Goal: Transaction & Acquisition: Book appointment/travel/reservation

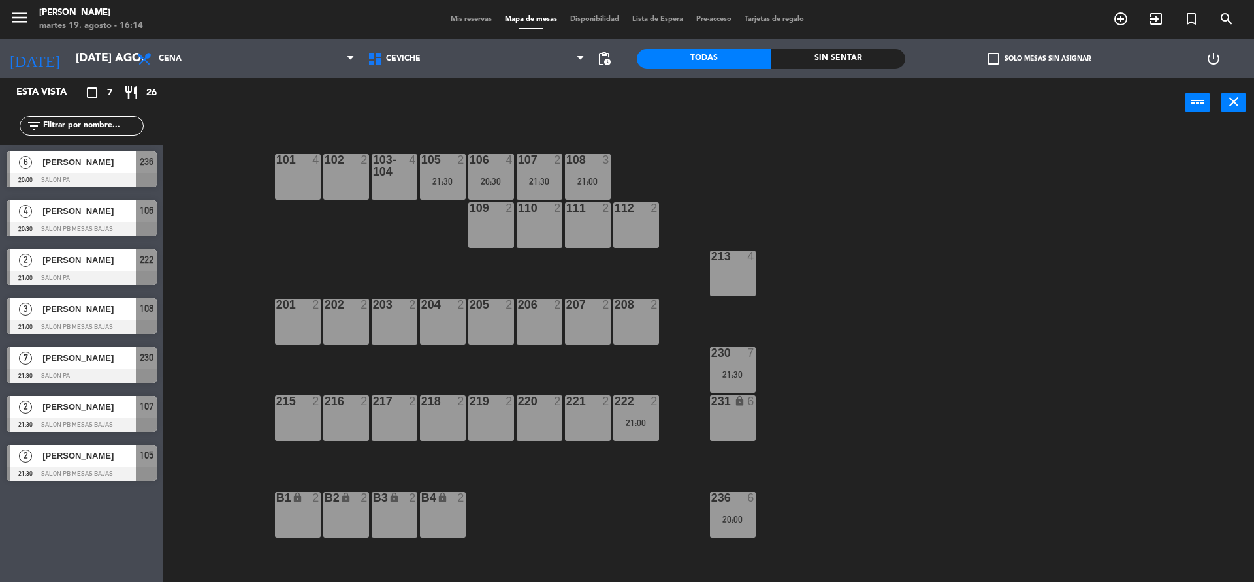
click at [171, 106] on div "power_input close" at bounding box center [674, 103] width 1022 height 50
click at [169, 60] on span "Cena" at bounding box center [170, 58] width 23 height 9
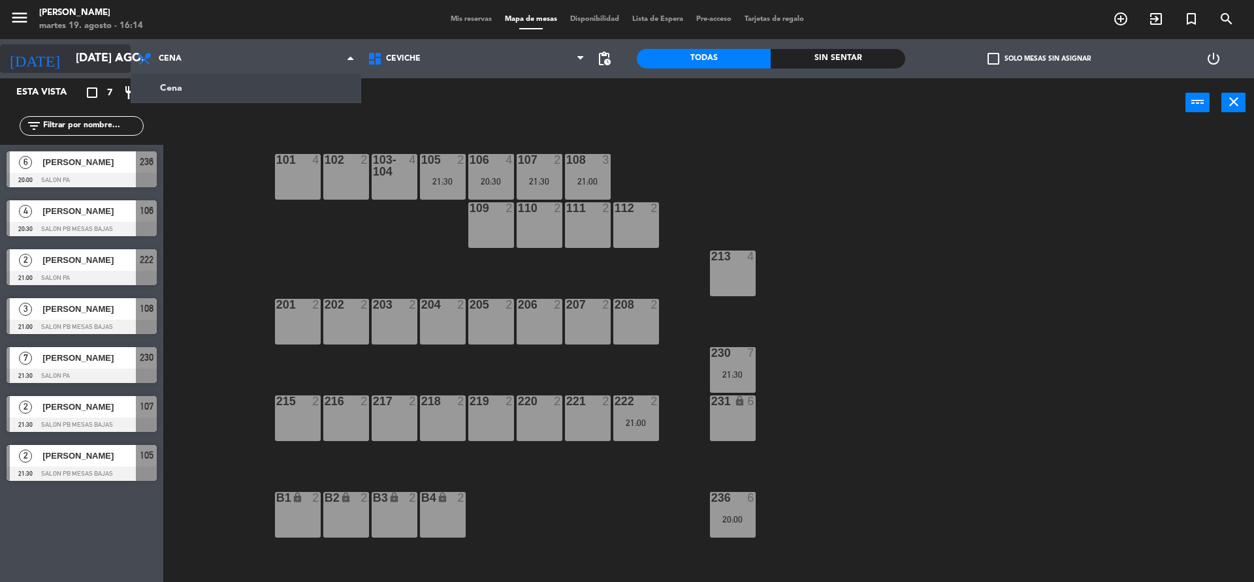
click at [121, 61] on icon "arrow_drop_down" at bounding box center [120, 59] width 16 height 16
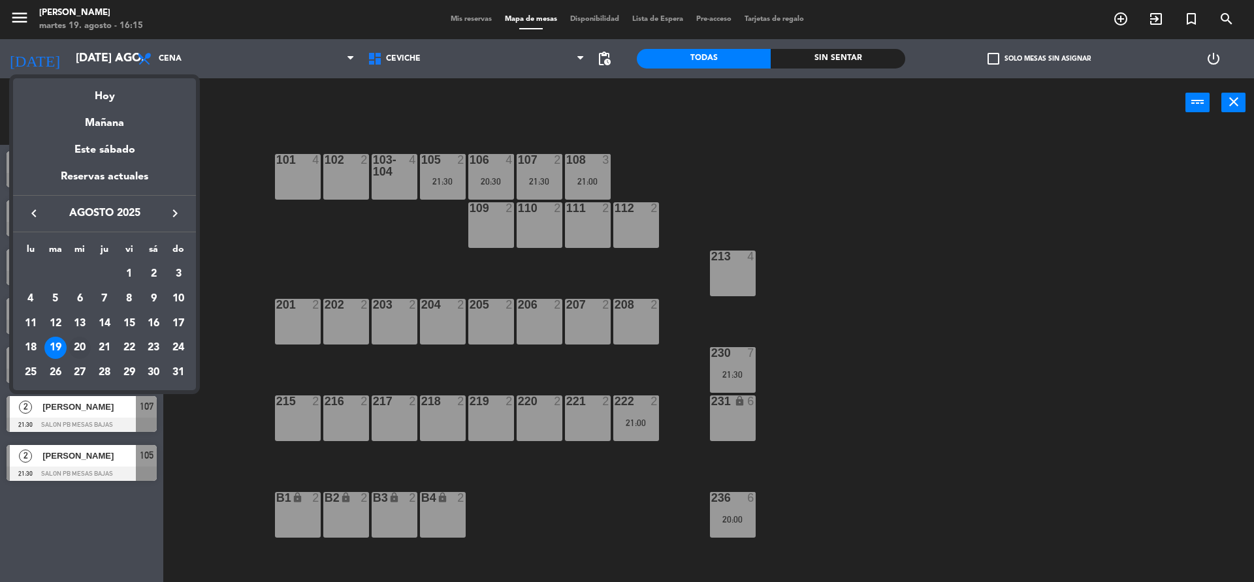
click at [83, 348] on div "20" at bounding box center [80, 348] width 22 height 22
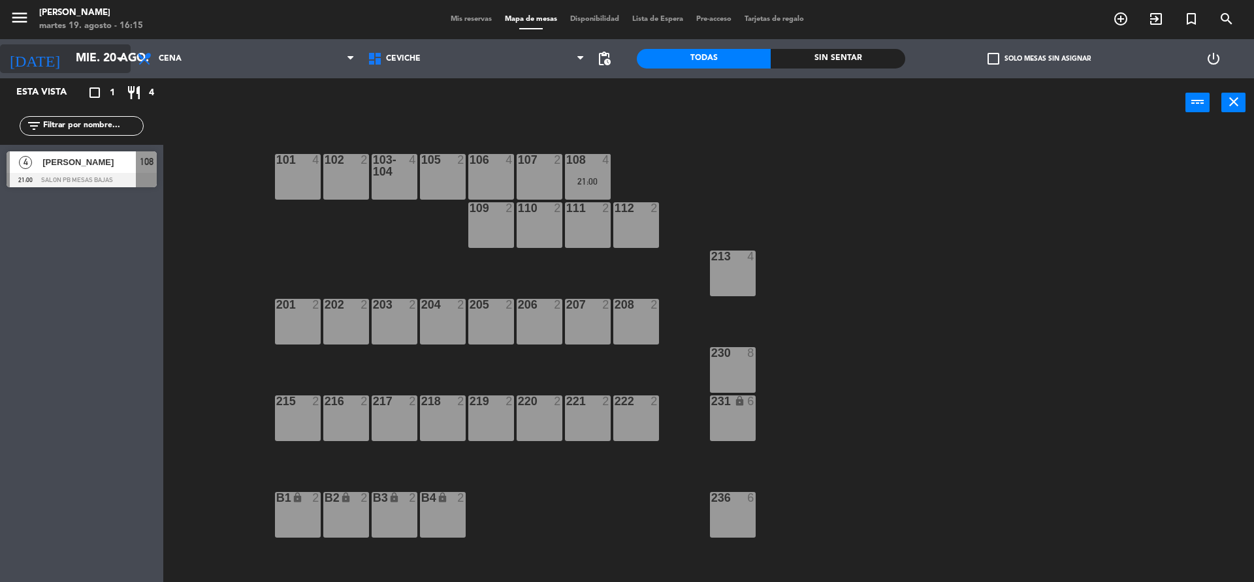
click at [74, 58] on input "mié. 20 ago." at bounding box center [144, 59] width 151 height 26
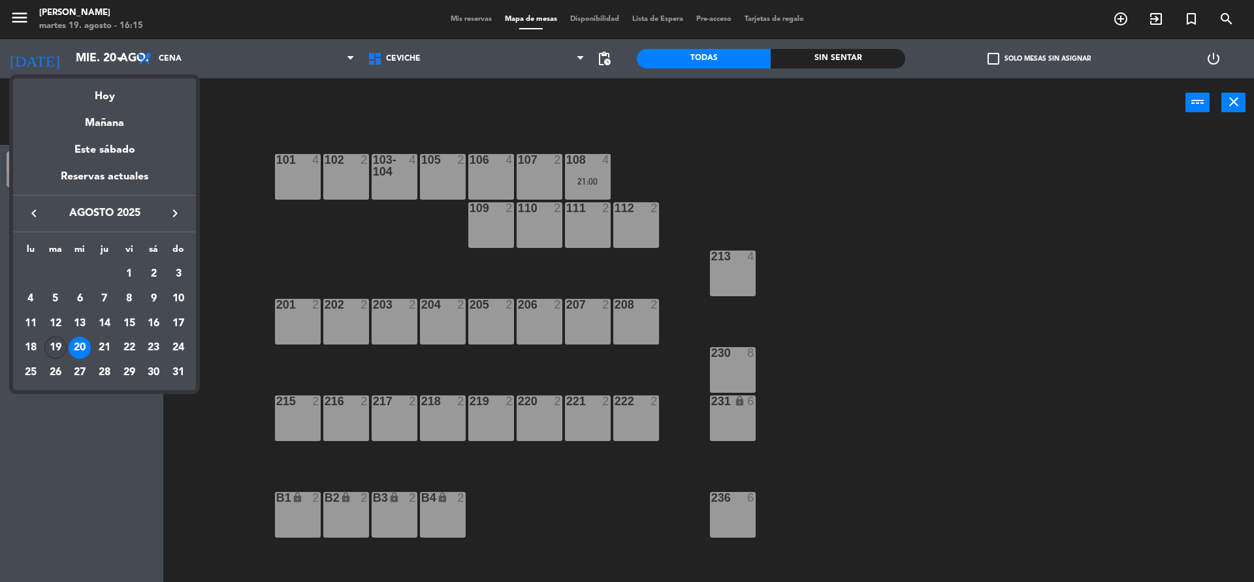
click at [63, 352] on div "19" at bounding box center [55, 348] width 22 height 22
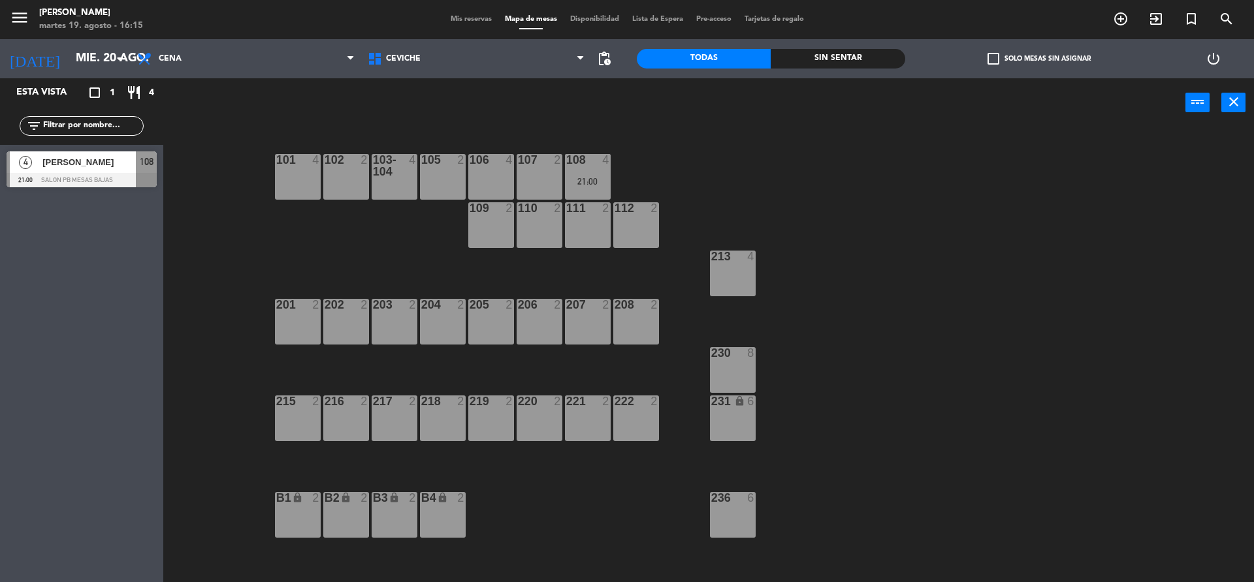
type input "[DATE] ago."
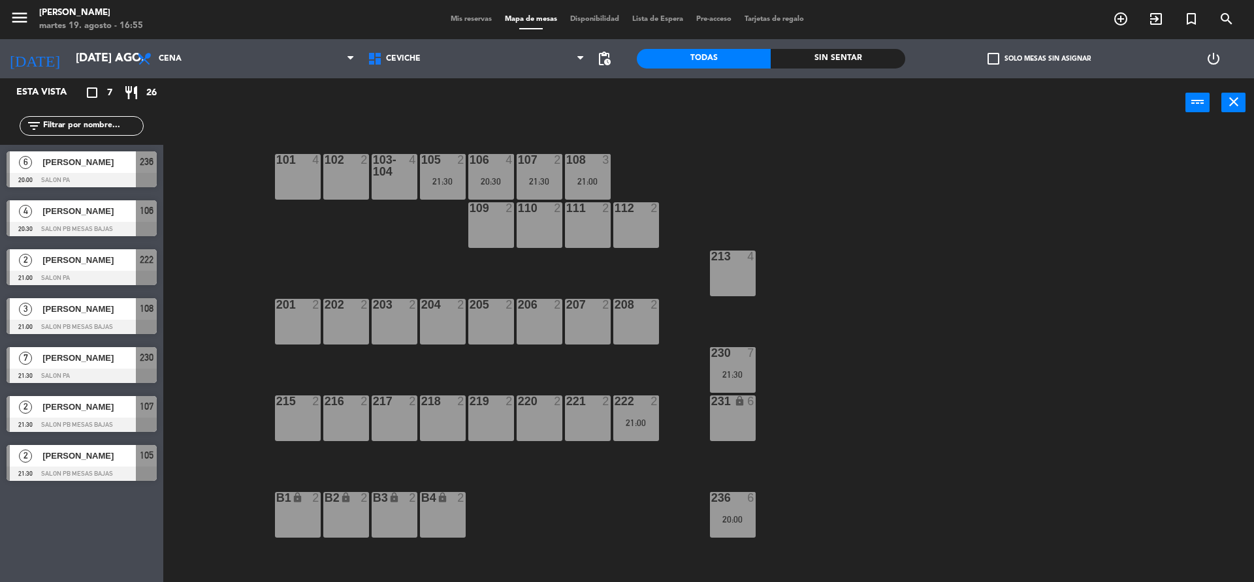
click at [876, 421] on div "101 4 102 2 103-104 4 105 2 21:30 106 4 20:30 107 2 21:30 108 3 21:00 109 2 110…" at bounding box center [715, 358] width 1078 height 455
click at [271, 332] on div "101 4 102 2 103-104 4 105 2 21:30 106 4 20:30 107 2 21:30 108 3 21:00 109 2 110…" at bounding box center [715, 358] width 1078 height 455
click at [233, 242] on div "101 4 102 2 103-104 4 105 2 21:30 106 4 20:30 107 2 21:30 108 3 21:00 109 2 110…" at bounding box center [715, 358] width 1078 height 455
click at [227, 431] on div "101 4 102 2 103-104 4 105 2 21:30 106 4 20:30 107 2 21:30 108 3 21:00 109 2 110…" at bounding box center [715, 358] width 1078 height 455
click at [198, 245] on div "101 4 102 2 103-104 4 105 2 21:30 106 4 20:30 107 2 21:30 108 3 21:00 109 2 110…" at bounding box center [715, 358] width 1078 height 455
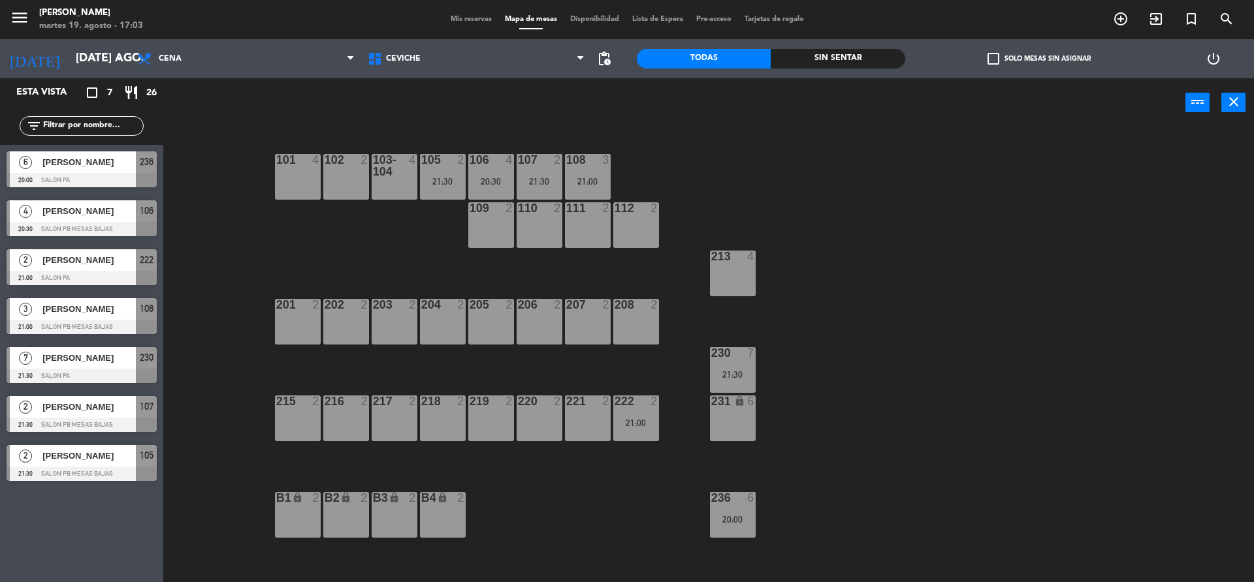
click at [195, 168] on div "101 4 102 2 103-104 4 105 2 21:30 106 4 20:30 107 2 21:30 108 3 21:00 109 2 110…" at bounding box center [715, 358] width 1078 height 455
click at [199, 278] on div "101 4 102 2 103-104 4 105 2 21:30 106 4 20:30 107 2 21:30 108 3 21:00 109 2 110…" at bounding box center [715, 358] width 1078 height 455
click at [209, 351] on div "101 4 102 2 103-104 4 105 2 21:30 106 4 20:30 107 2 21:30 108 3 21:00 109 2 110…" at bounding box center [715, 358] width 1078 height 455
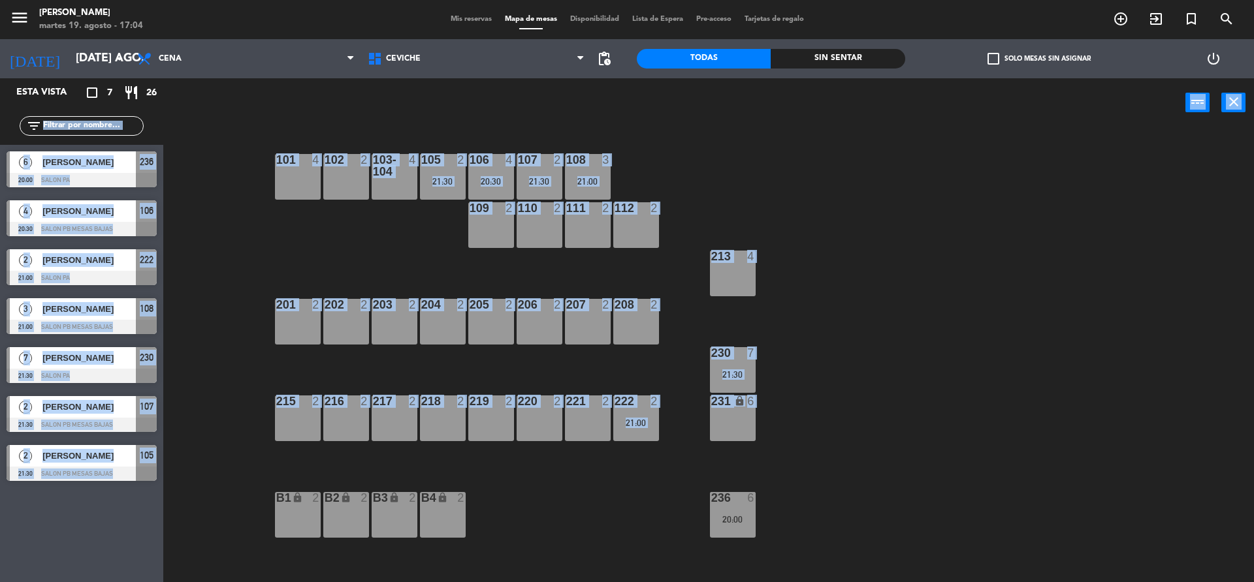
drag, startPoint x: 203, startPoint y: 504, endPoint x: 157, endPoint y: 106, distance: 400.3
click at [157, 106] on div "Esta vista crop_square 7 restaurant 26 filter_list 6 [PERSON_NAME][GEOGRAPHIC_D…" at bounding box center [627, 331] width 1254 height 507
click at [195, 181] on div "101 4 102 2 103-104 4 105 2 21:30 106 4 20:30 107 2 21:30 108 3 21:00 109 2 110…" at bounding box center [715, 358] width 1078 height 455
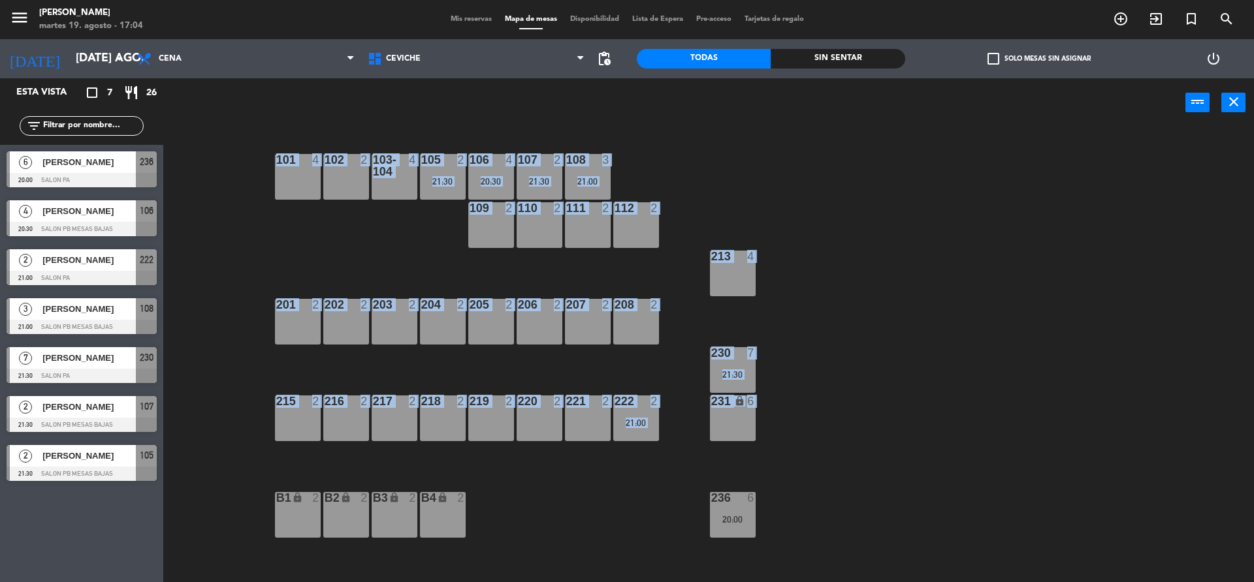
drag, startPoint x: 206, startPoint y: 147, endPoint x: 166, endPoint y: 486, distance: 341.2
click at [166, 486] on main "101 4 102 2 103-104 4 105 2 21:30 106 4 20:30 107 2 21:30 108 3 21:00 109 2 110…" at bounding box center [708, 351] width 1090 height 467
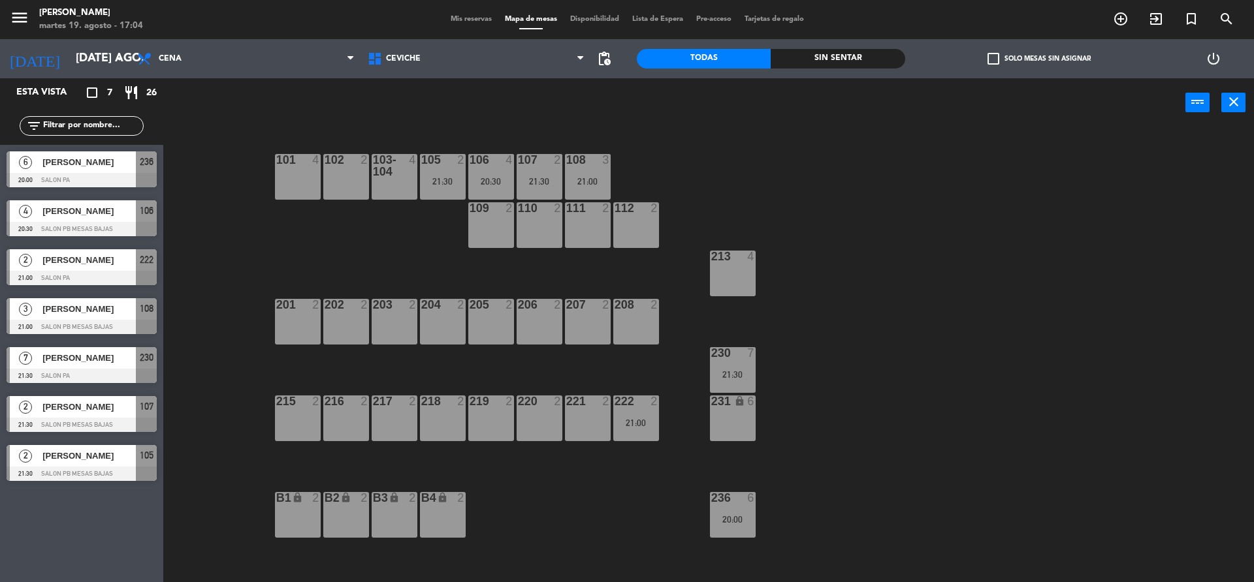
click at [215, 127] on div "power_input close" at bounding box center [674, 103] width 1022 height 50
drag, startPoint x: 204, startPoint y: 398, endPoint x: 185, endPoint y: 289, distance: 111.3
click at [186, 291] on div "101 4 102 2 103-104 4 105 2 21:30 106 4 20:30 107 2 21:30 108 3 21:00 109 2 110…" at bounding box center [715, 358] width 1078 height 455
click at [210, 180] on div "101 4 102 2 103-104 4 105 2 21:30 106 4 20:30 107 2 21:30 108 3 21:00 109 2 110…" at bounding box center [715, 358] width 1078 height 455
drag, startPoint x: 196, startPoint y: 157, endPoint x: 198, endPoint y: 193, distance: 35.4
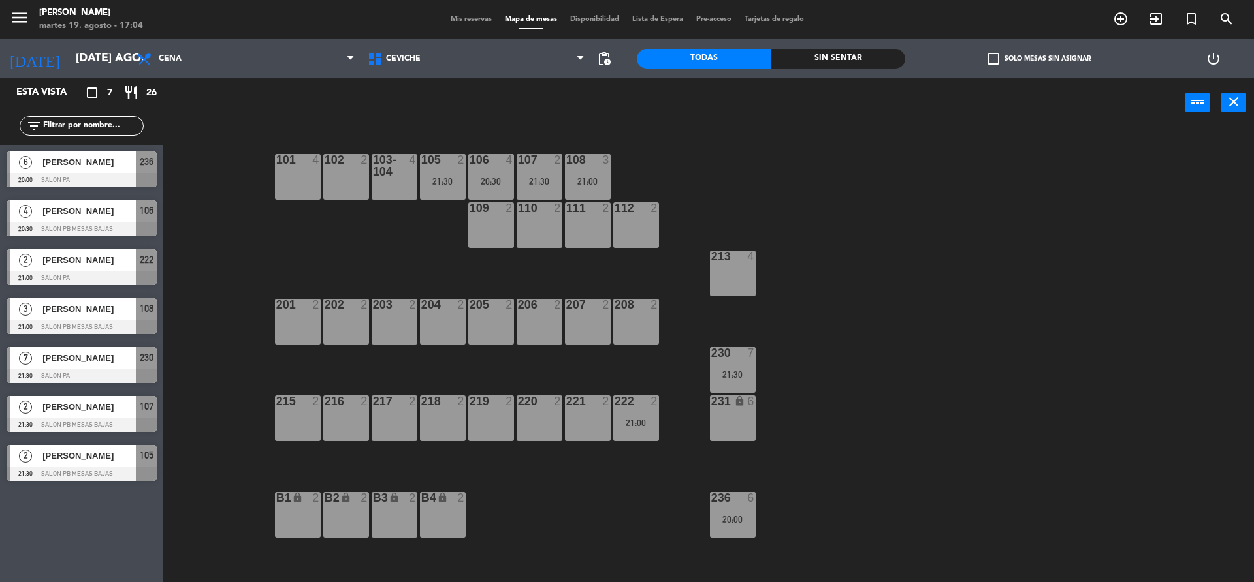
click at [198, 193] on div "101 4 102 2 103-104 4 105 2 21:30 106 4 20:30 107 2 21:30 108 3 21:00 109 2 110…" at bounding box center [715, 358] width 1078 height 455
click at [304, 314] on div "201 2" at bounding box center [298, 322] width 46 height 46
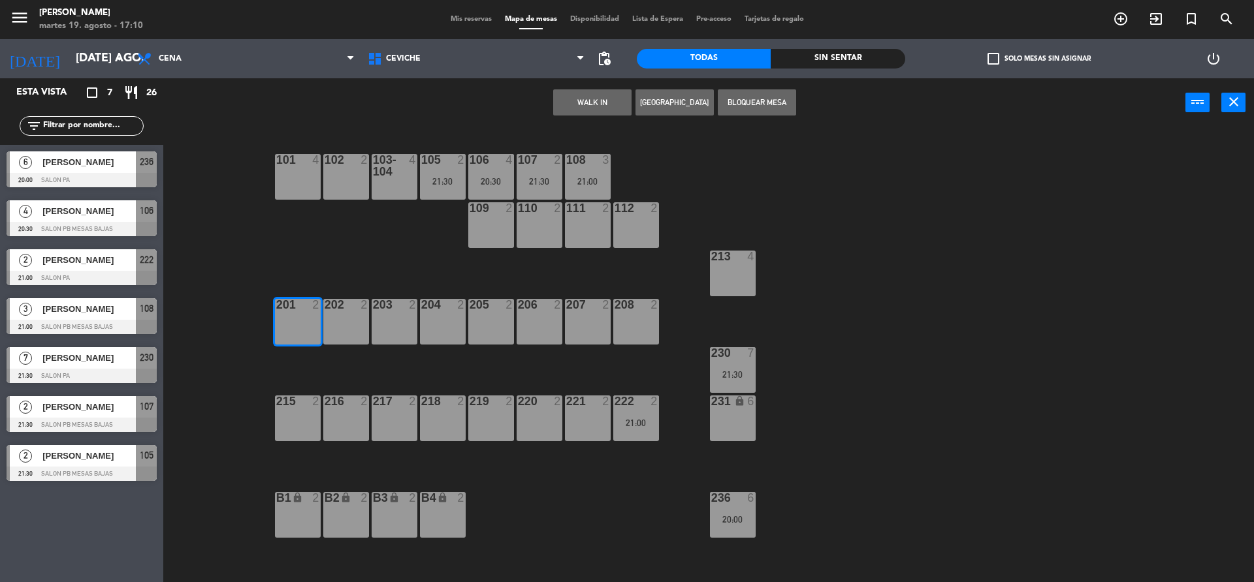
click at [758, 108] on button "Bloquear Mesa" at bounding box center [757, 102] width 78 height 26
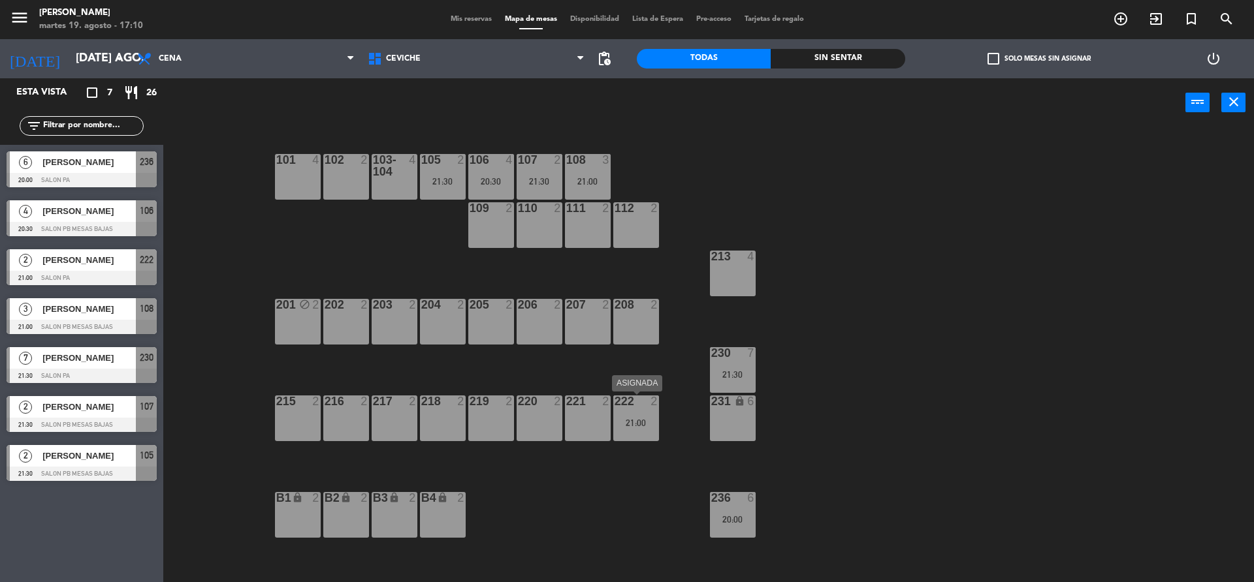
click at [623, 424] on div "21:00" at bounding box center [636, 422] width 46 height 9
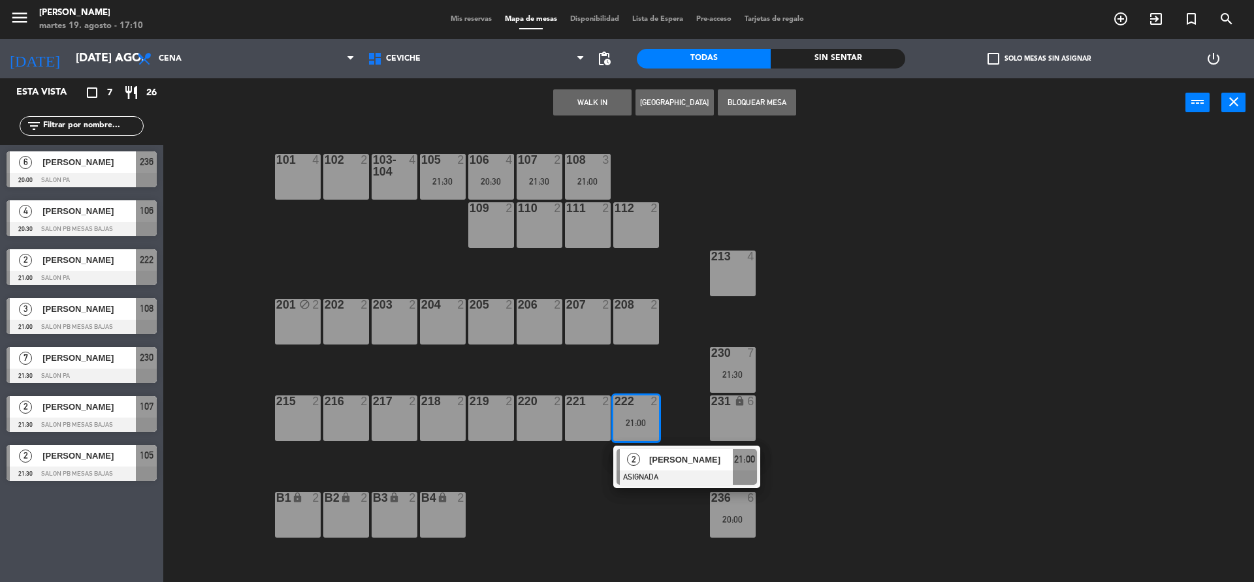
click at [599, 507] on div "101 4 102 2 103-104 4 105 2 21:30 106 4 20:30 107 2 21:30 108 3 21:00 109 2 110…" at bounding box center [715, 358] width 1078 height 455
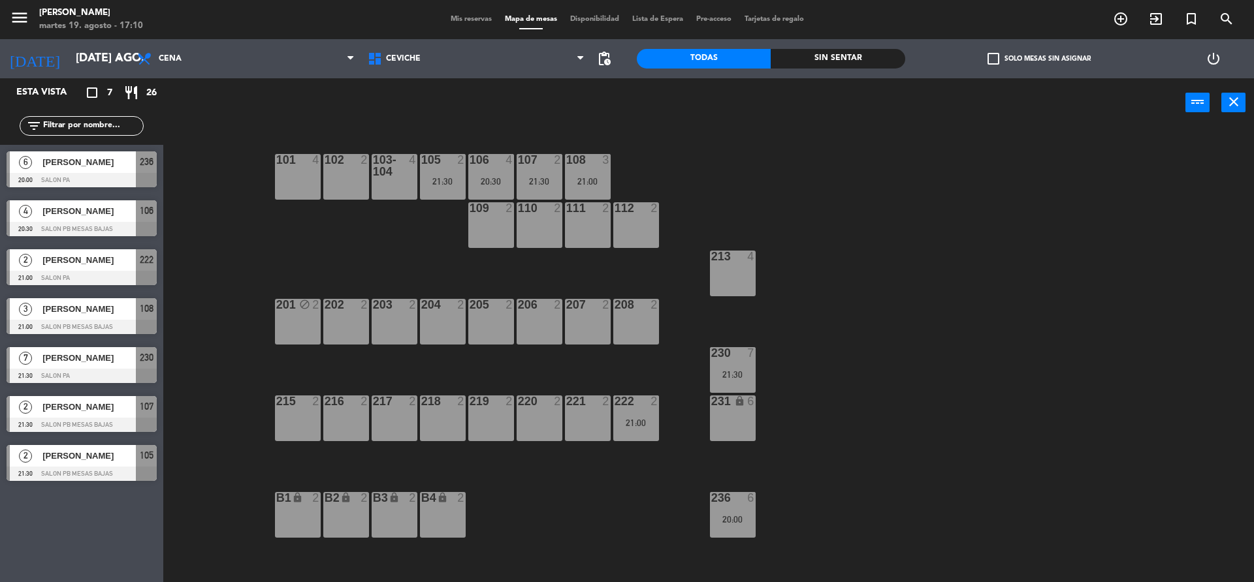
click at [746, 511] on div "236 6 20:00" at bounding box center [733, 515] width 46 height 46
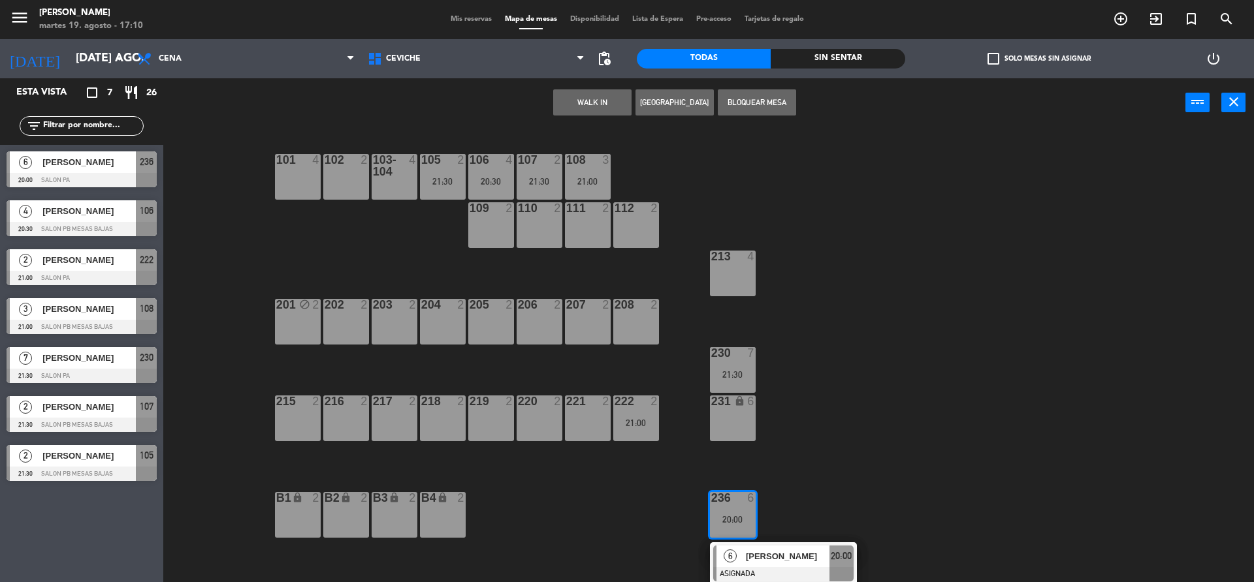
click at [799, 466] on div "101 4 102 2 103-104 4 105 2 21:30 106 4 20:30 107 2 21:30 108 3 21:00 109 2 110…" at bounding box center [715, 358] width 1078 height 455
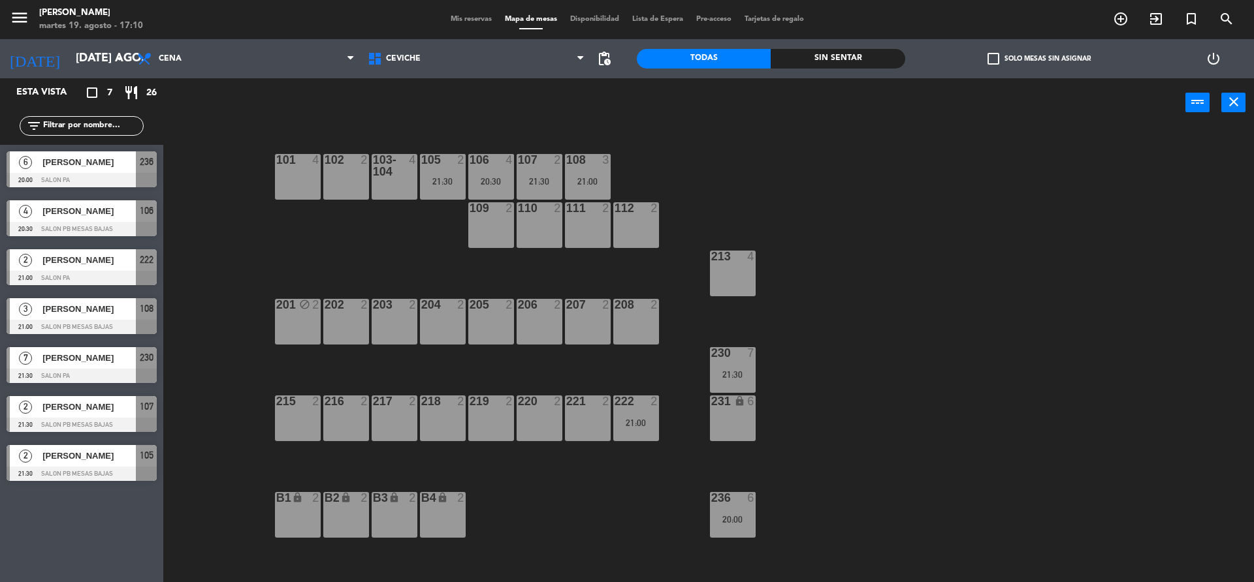
click at [734, 376] on div "21:30" at bounding box center [733, 374] width 46 height 9
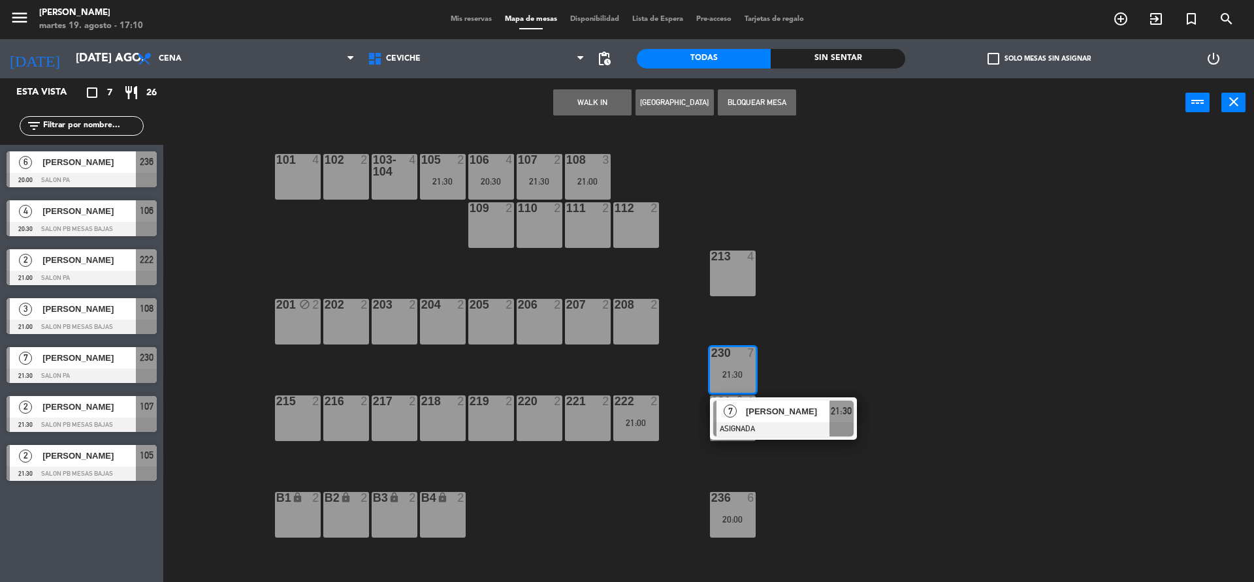
click at [871, 354] on div "101 4 102 2 103-104 4 105 2 21:30 106 4 20:30 107 2 21:30 108 3 21:00 109 2 110…" at bounding box center [715, 358] width 1078 height 455
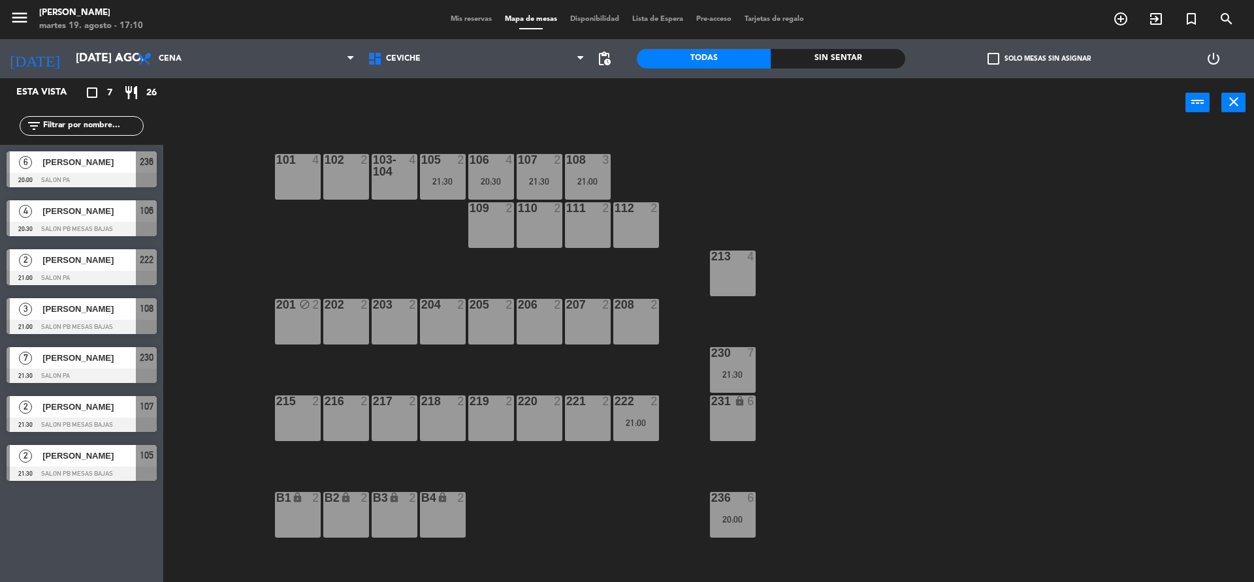
click at [754, 528] on div "236 6 20:00" at bounding box center [733, 515] width 46 height 46
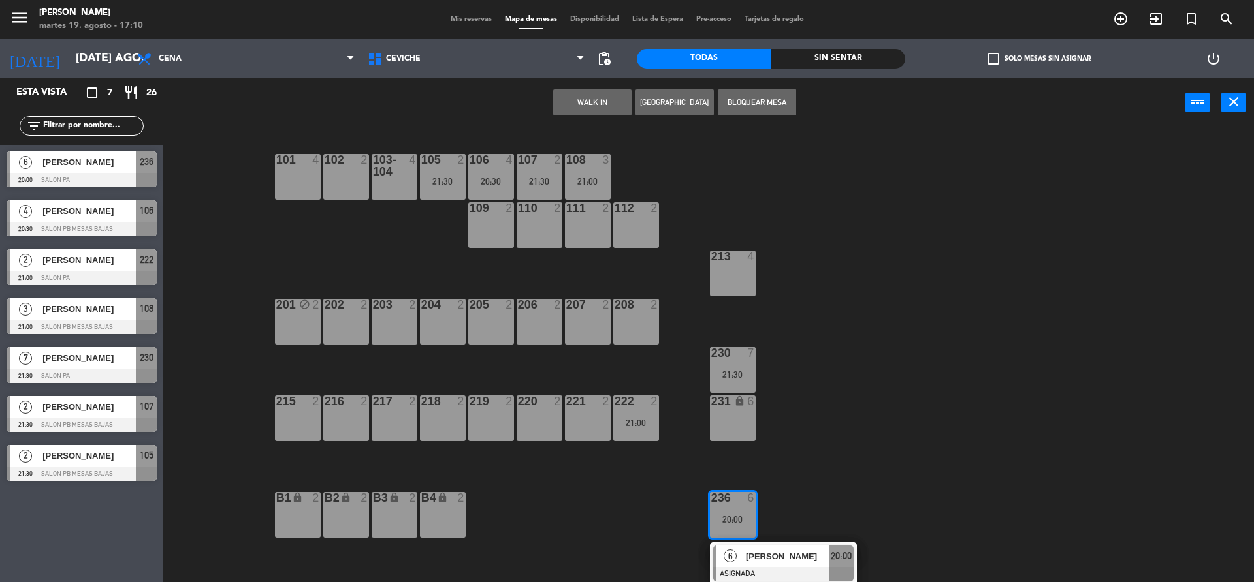
click at [313, 188] on div "101 4" at bounding box center [298, 177] width 46 height 46
drag, startPoint x: 330, startPoint y: 193, endPoint x: 326, endPoint y: 209, distance: 16.0
click at [331, 194] on div "102 2" at bounding box center [346, 177] width 46 height 46
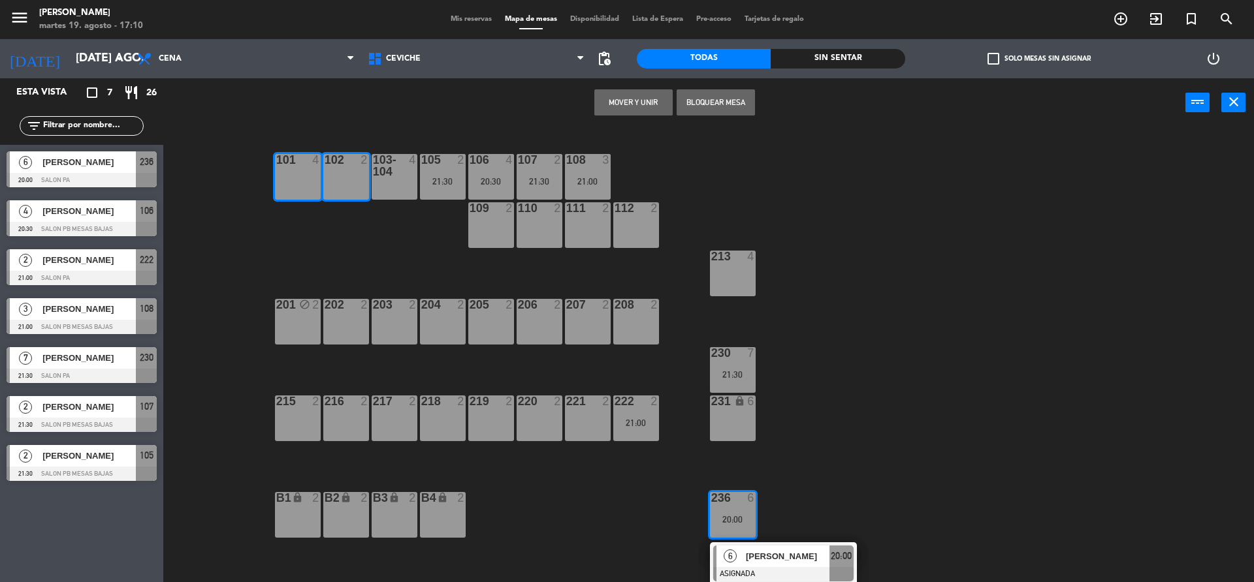
click at [306, 236] on div "101 4 102 2 103-104 4 105 2 21:30 106 4 20:30 107 2 21:30 108 3 21:00 109 2 110…" at bounding box center [715, 358] width 1078 height 455
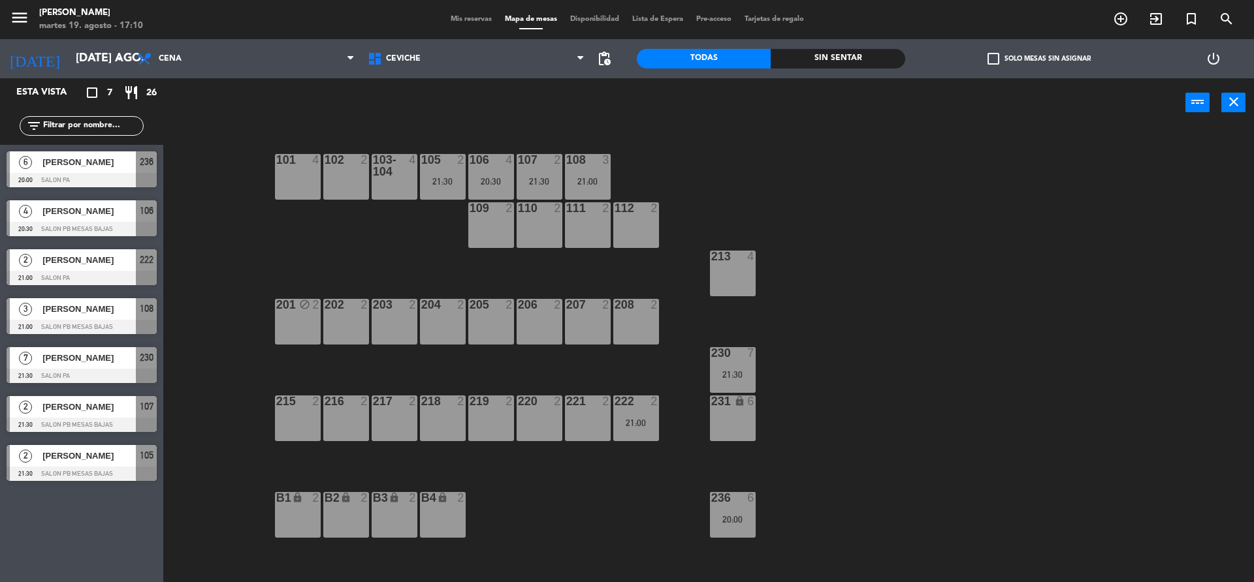
click at [731, 519] on div "20:00" at bounding box center [733, 519] width 46 height 9
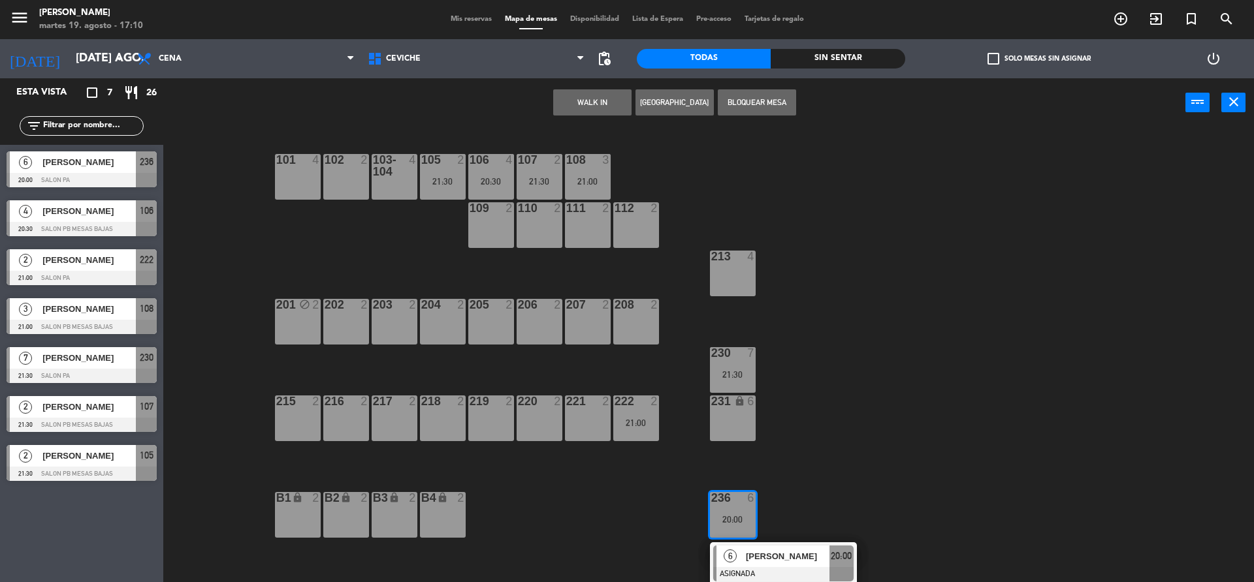
click at [635, 320] on div "208 2" at bounding box center [636, 322] width 46 height 46
click at [586, 320] on div "207 2" at bounding box center [588, 322] width 46 height 46
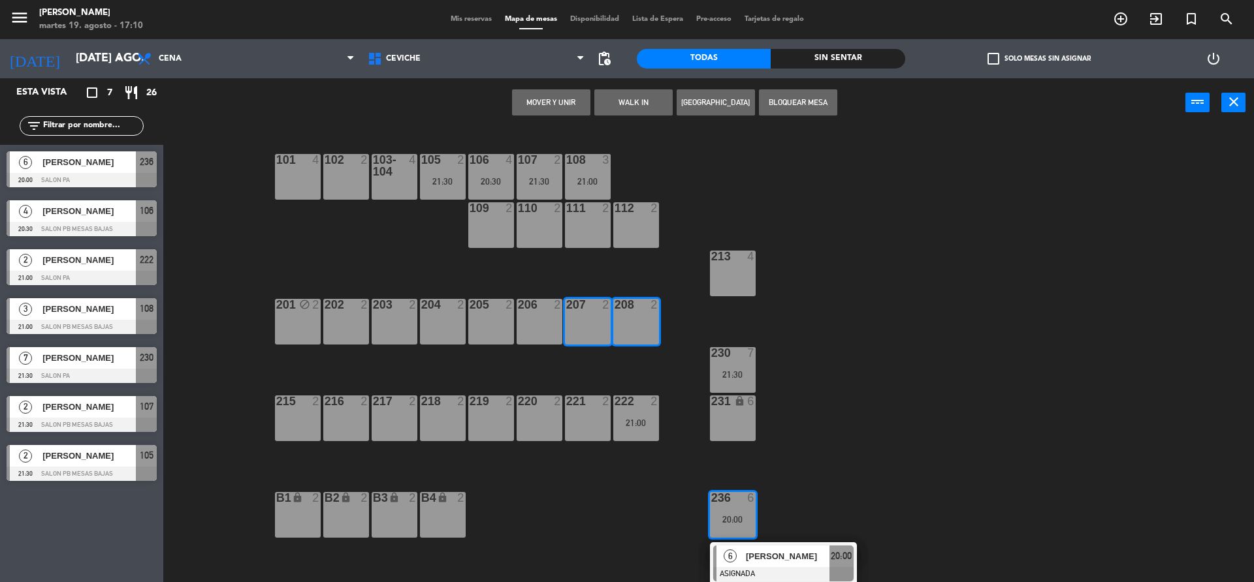
click at [541, 319] on div "206 2" at bounding box center [539, 322] width 46 height 46
click at [558, 109] on button "Mover y Unir" at bounding box center [551, 102] width 78 height 26
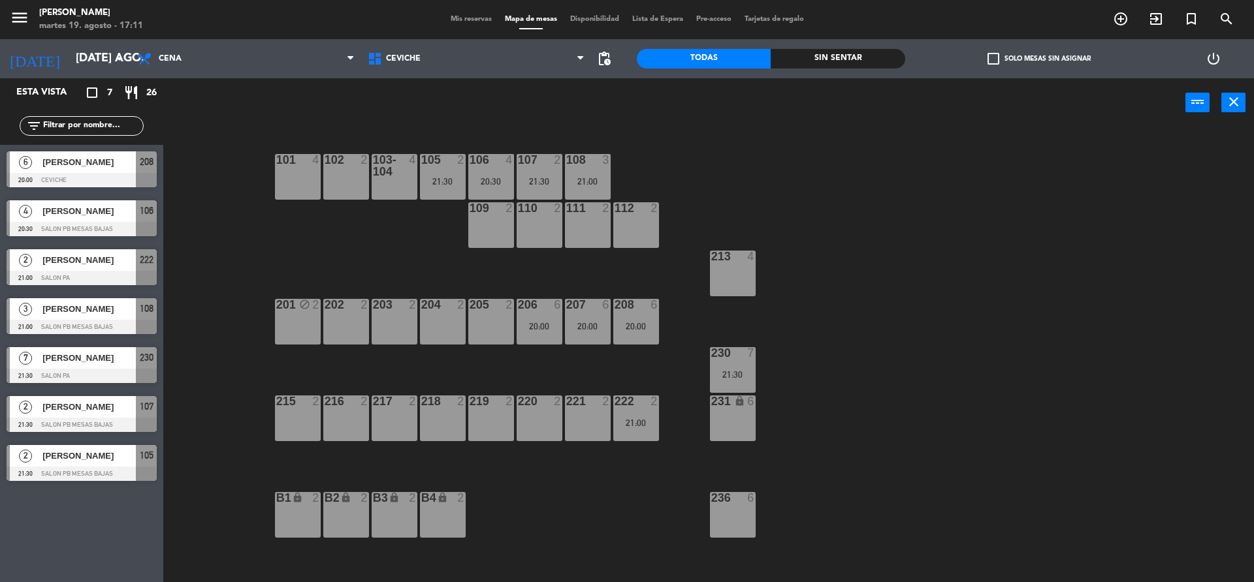
click at [720, 379] on div "21:30" at bounding box center [733, 374] width 46 height 9
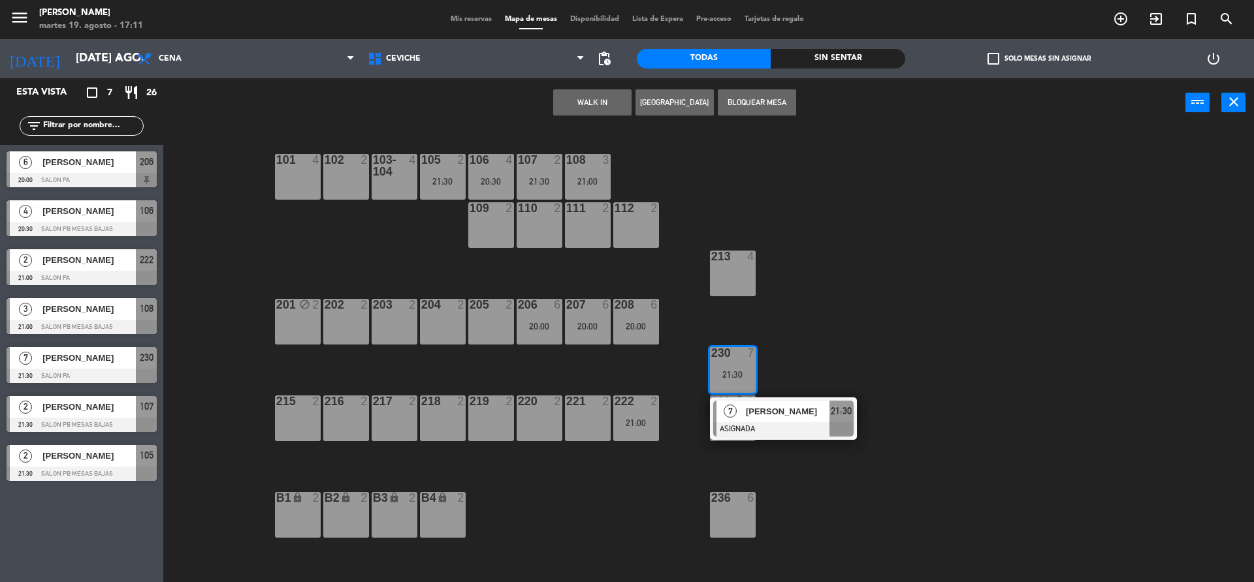
click at [832, 324] on div "101 4 102 2 103-104 4 105 2 21:30 106 4 20:30 107 2 21:30 108 3 21:00 109 2 110…" at bounding box center [715, 358] width 1078 height 455
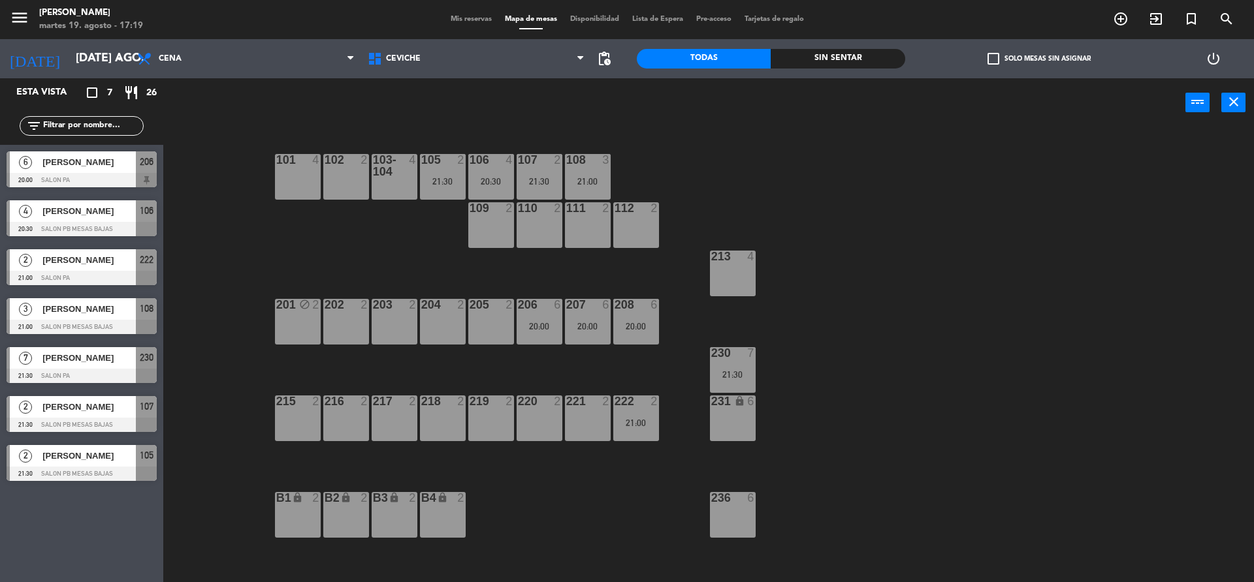
click at [108, 121] on input "text" at bounding box center [92, 126] width 101 height 14
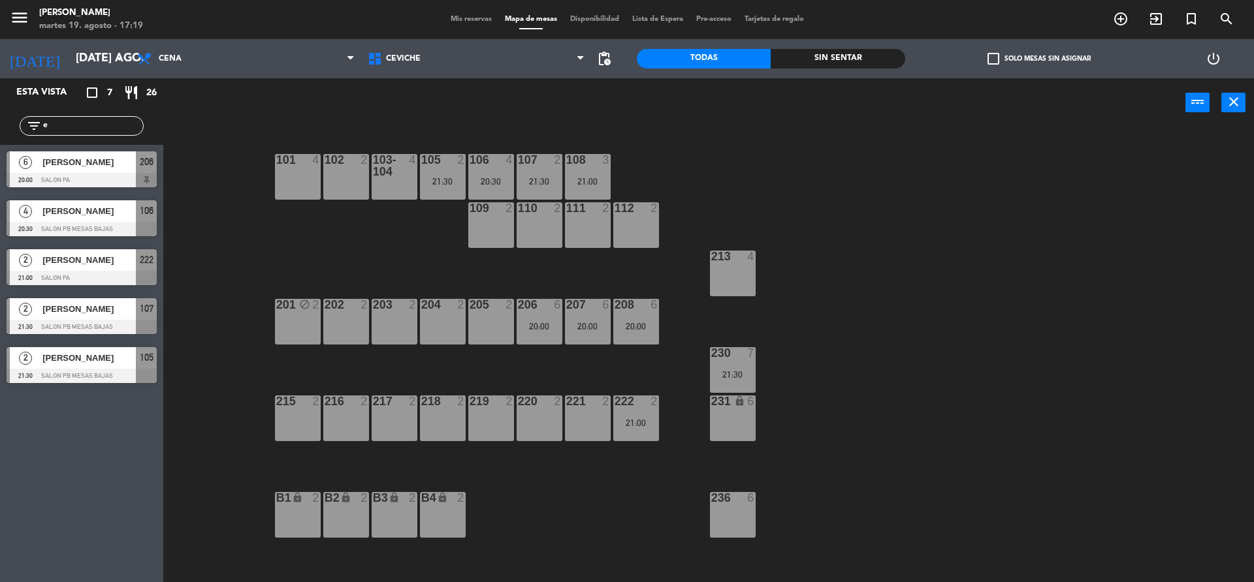
type input "ev"
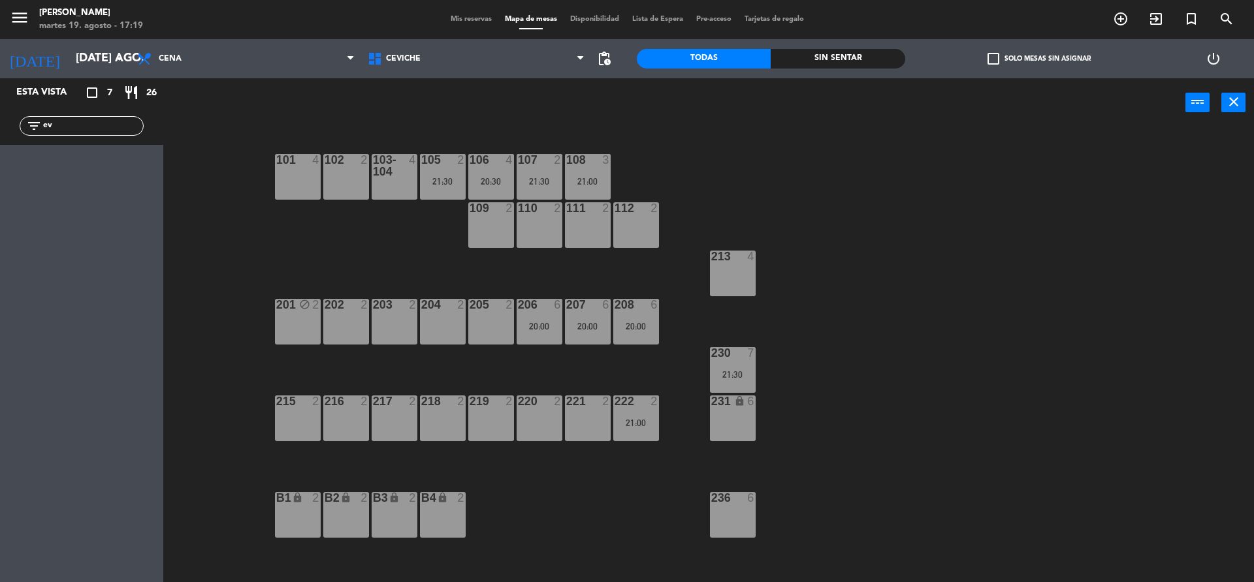
click at [108, 121] on input "ev" at bounding box center [92, 126] width 101 height 14
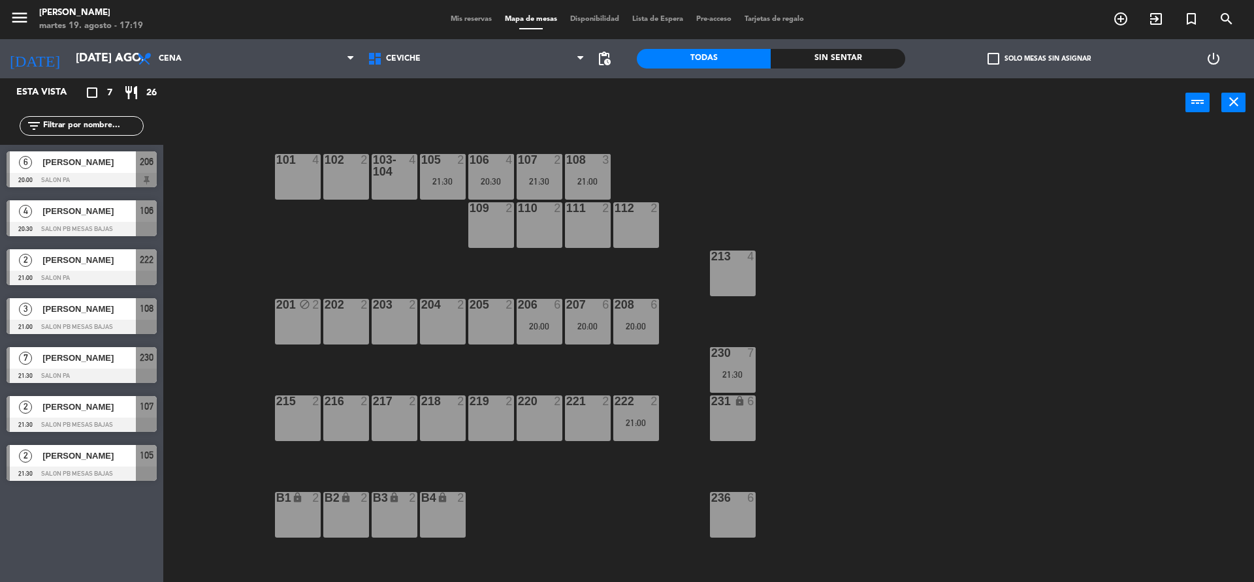
click at [347, 169] on div "102 2" at bounding box center [346, 177] width 46 height 46
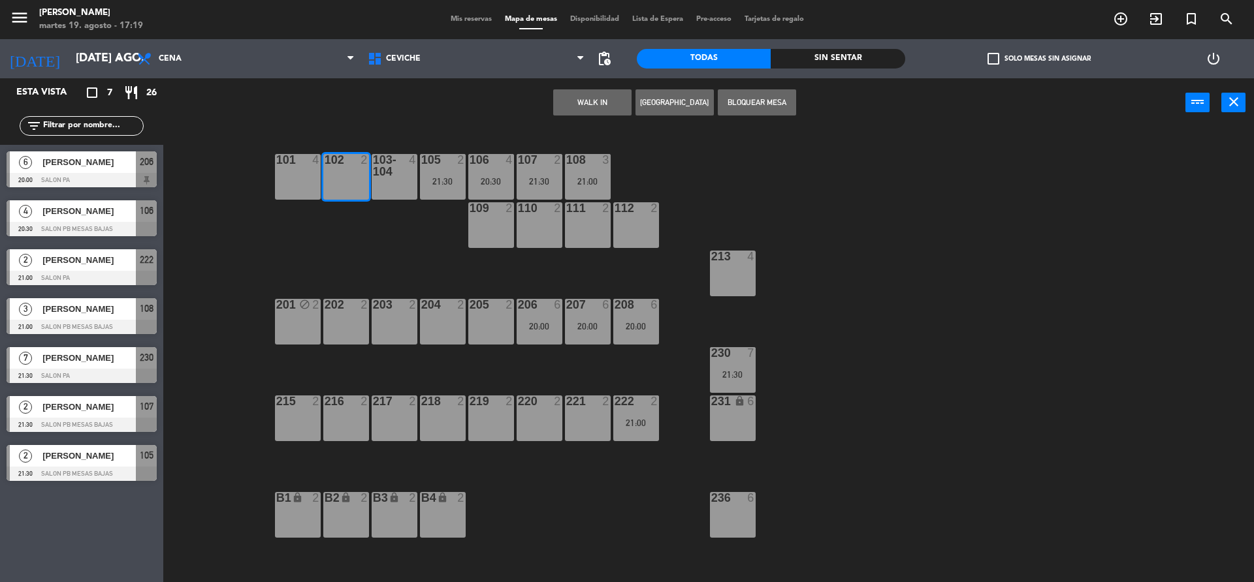
click at [578, 482] on div "101 4 102 2 103-104 4 105 2 21:30 106 4 20:30 107 2 21:30 108 3 21:00 109 2 110…" at bounding box center [715, 358] width 1078 height 455
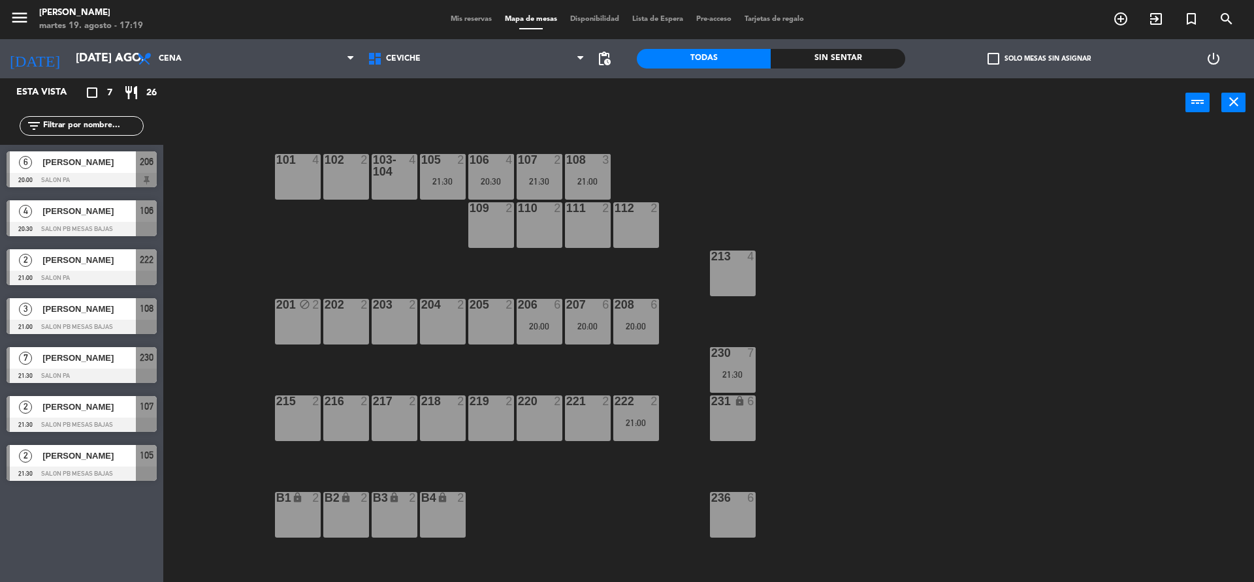
click at [524, 421] on div "220 2" at bounding box center [539, 419] width 46 height 46
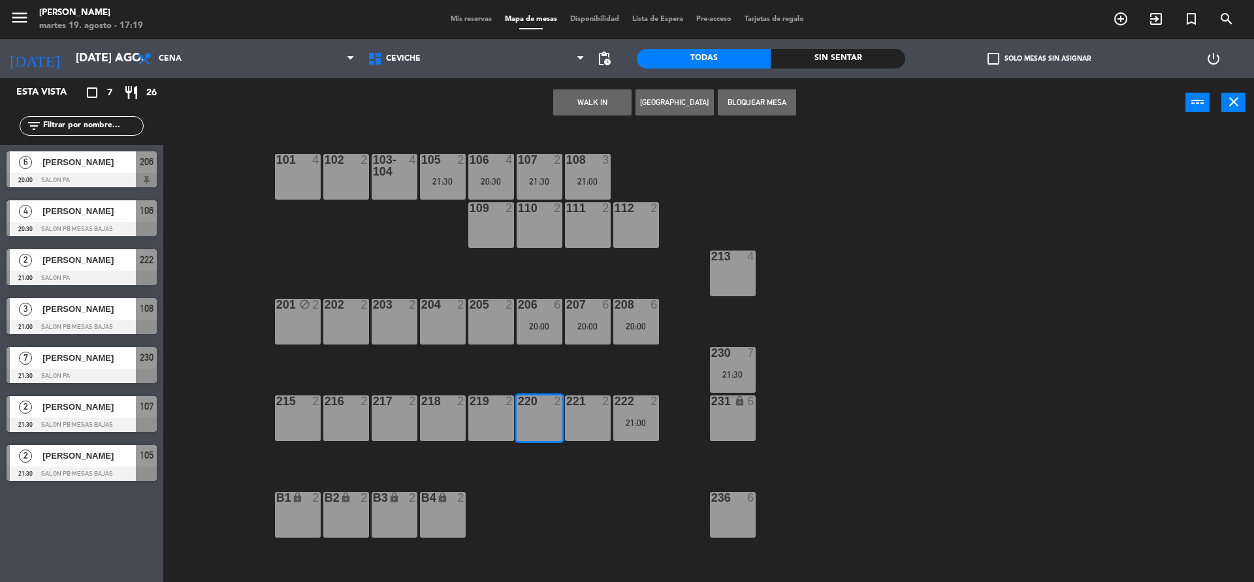
click at [702, 110] on button "[GEOGRAPHIC_DATA]" at bounding box center [674, 102] width 78 height 26
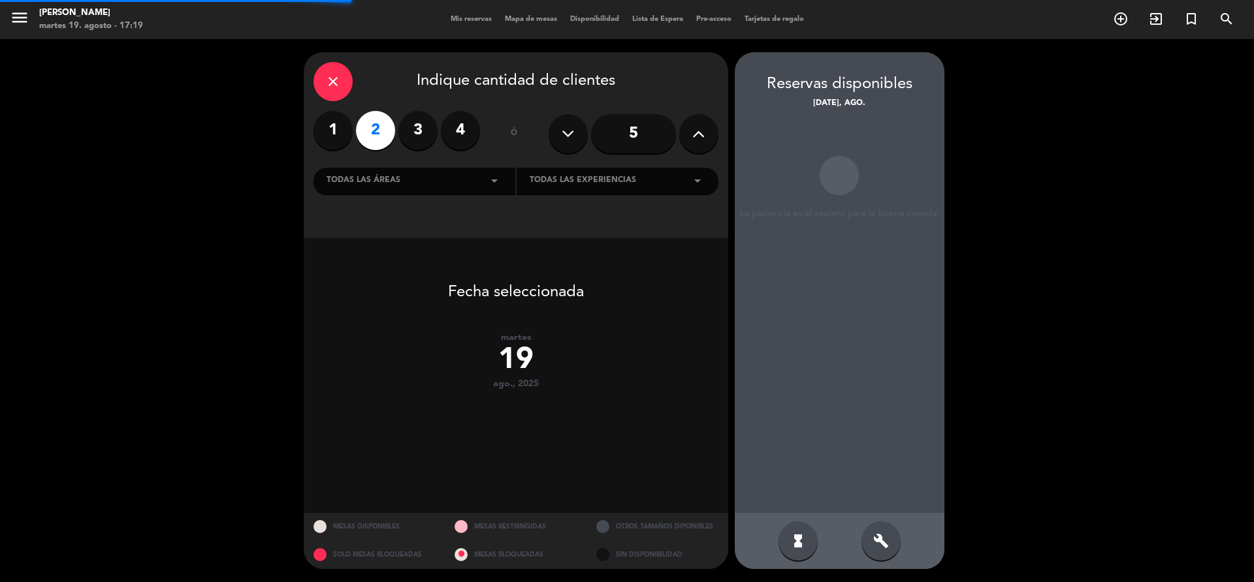
click at [891, 537] on div "build" at bounding box center [880, 541] width 39 height 39
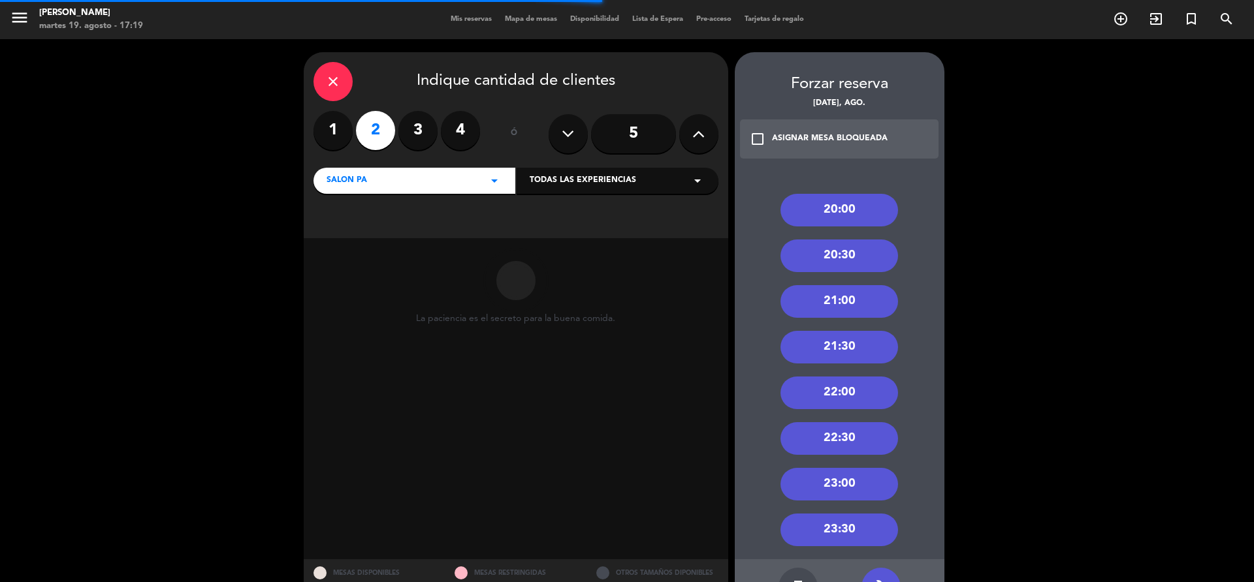
click at [827, 142] on div "ASIGNAR MESA BLOQUEADA" at bounding box center [830, 139] width 116 height 13
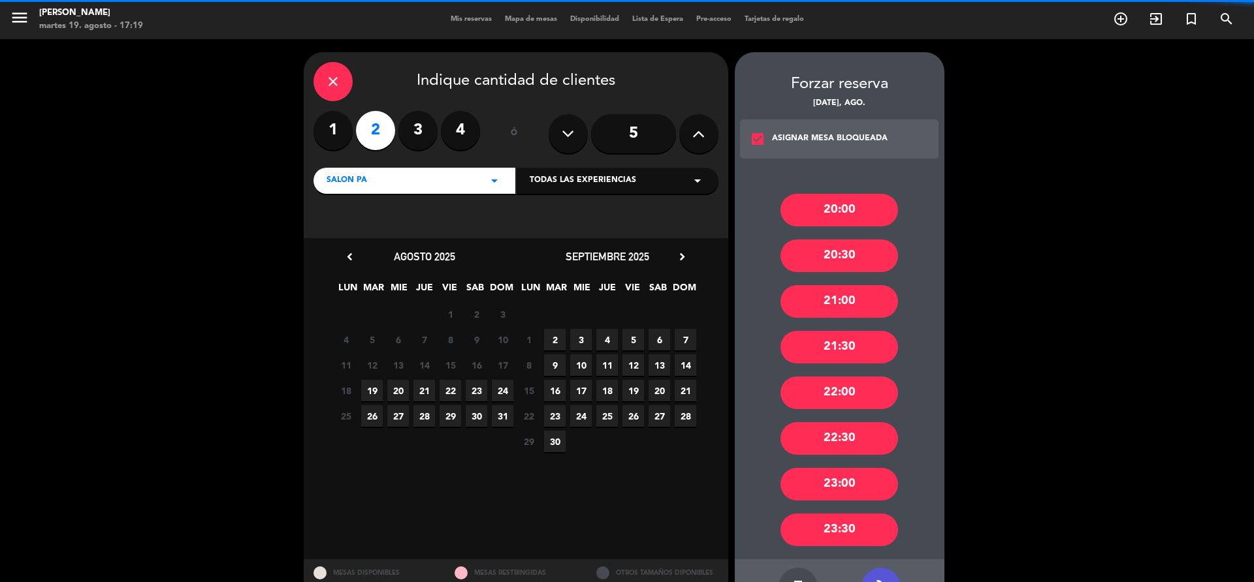
click at [844, 259] on div "20:30" at bounding box center [839, 256] width 118 height 33
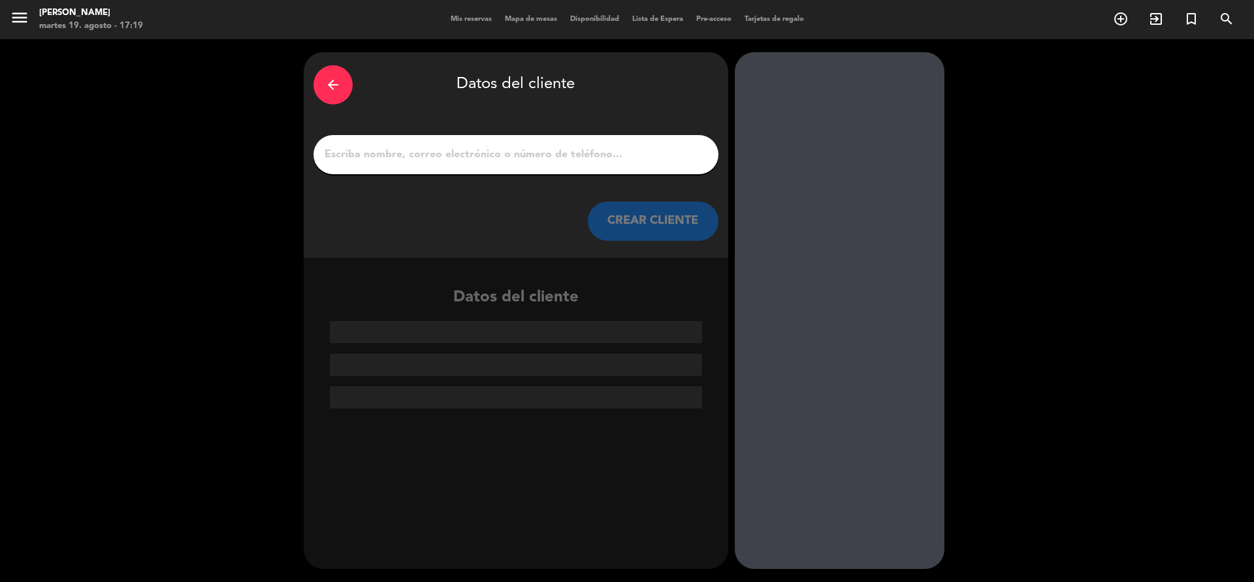
click at [537, 152] on input "1" at bounding box center [515, 155] width 385 height 18
paste input "[PHONE_NUMBER]"
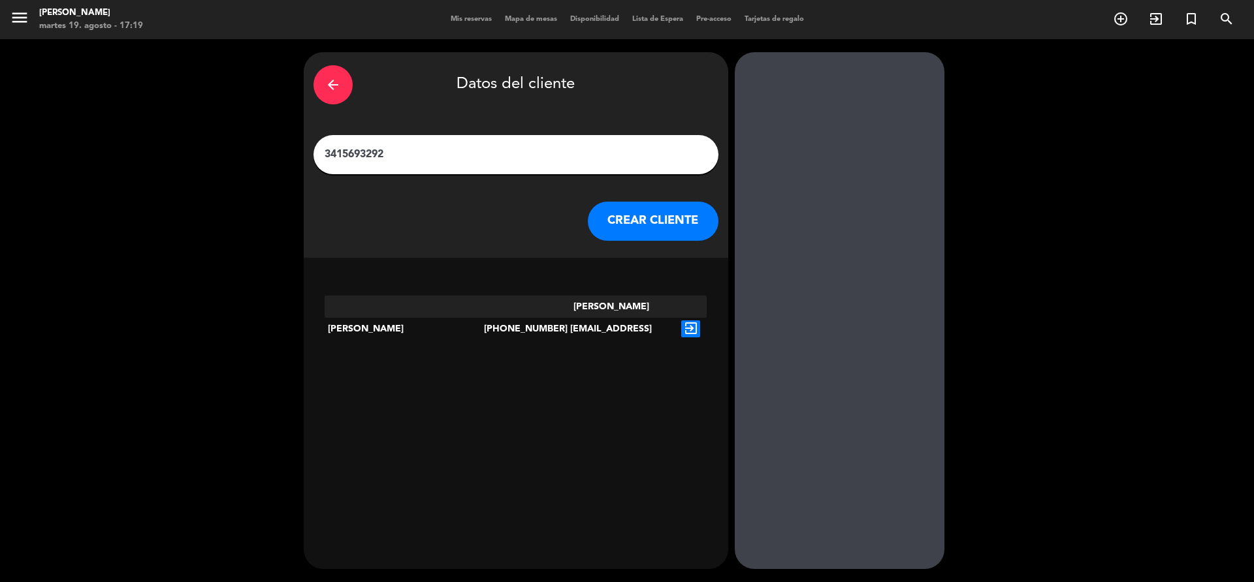
type input "3415693292"
click at [681, 321] on icon "exit_to_app" at bounding box center [690, 329] width 19 height 17
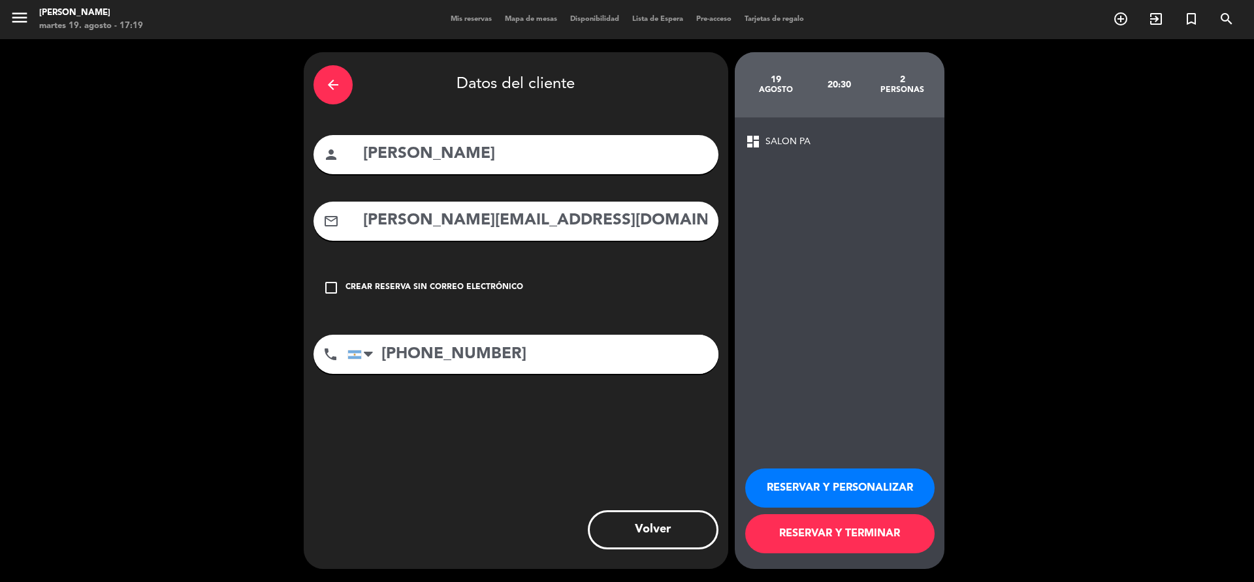
click at [804, 543] on button "RESERVAR Y TERMINAR" at bounding box center [839, 533] width 189 height 39
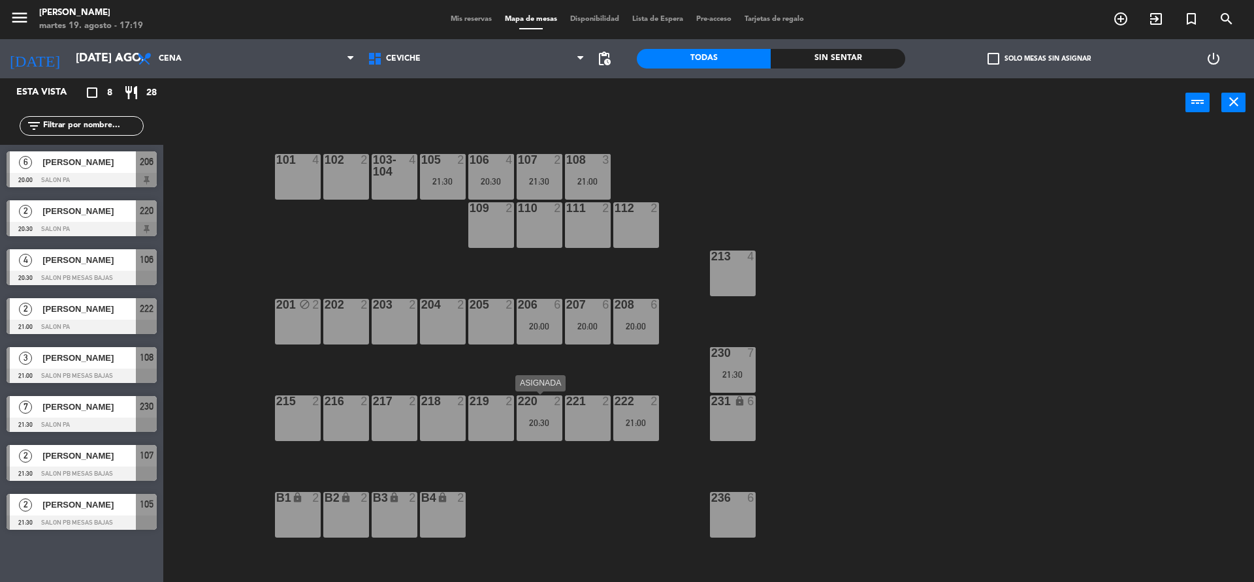
click at [535, 415] on div "220 2 20:30" at bounding box center [539, 419] width 46 height 46
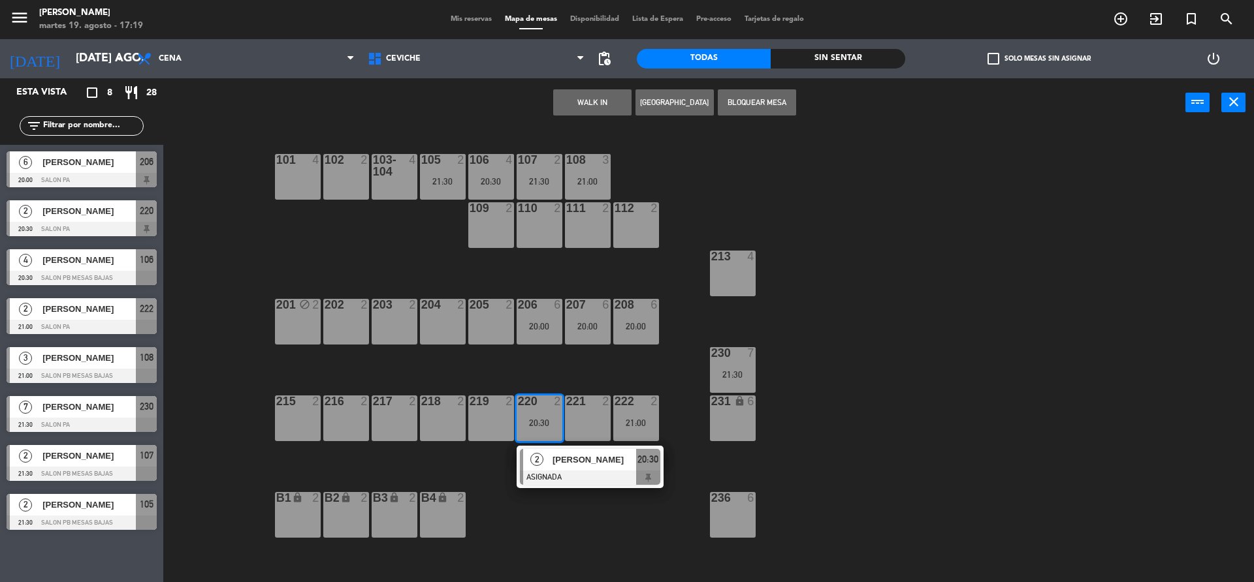
click at [563, 514] on div "101 4 102 2 103-104 4 105 2 21:30 106 4 20:30 107 2 21:30 108 3 21:00 109 2 110…" at bounding box center [715, 358] width 1078 height 455
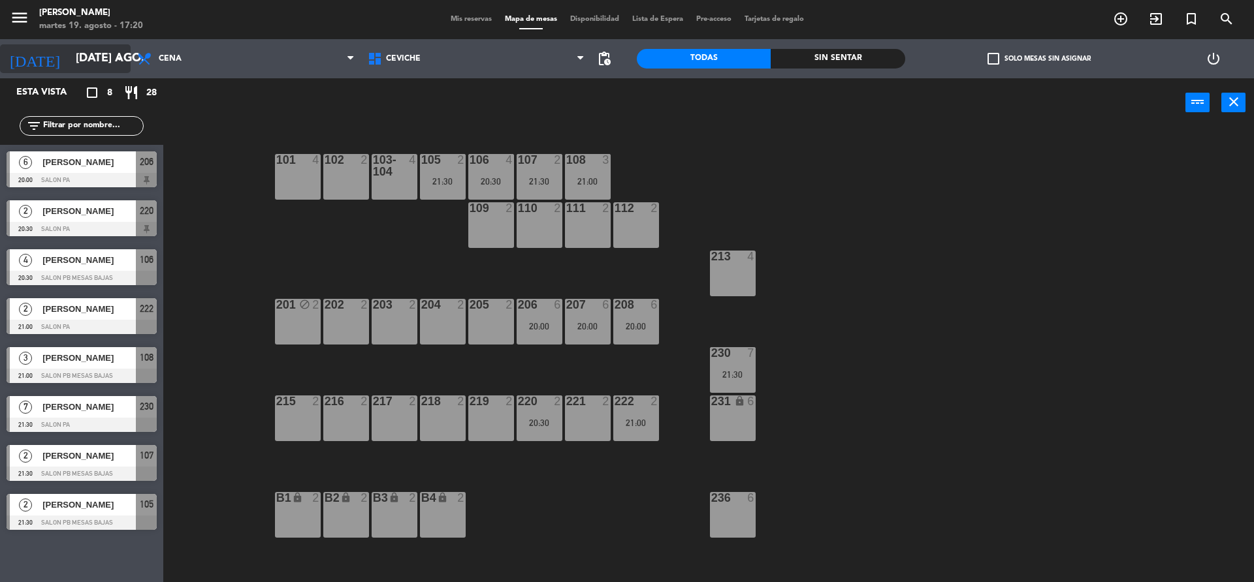
click at [118, 58] on icon "arrow_drop_down" at bounding box center [120, 59] width 16 height 16
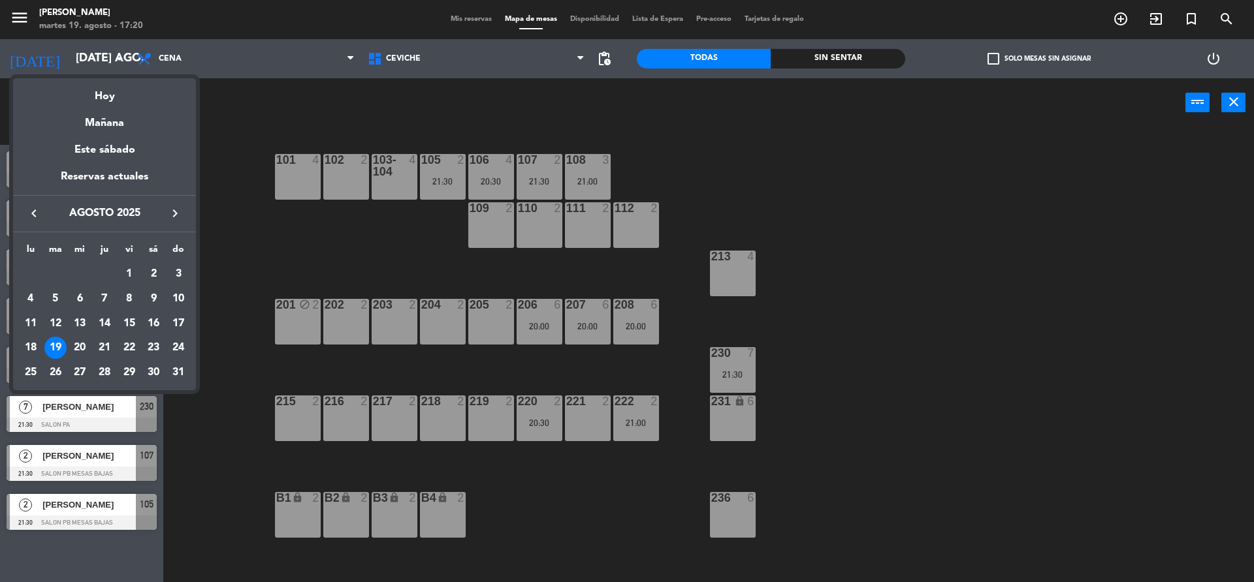
click at [225, 183] on div at bounding box center [627, 291] width 1254 height 582
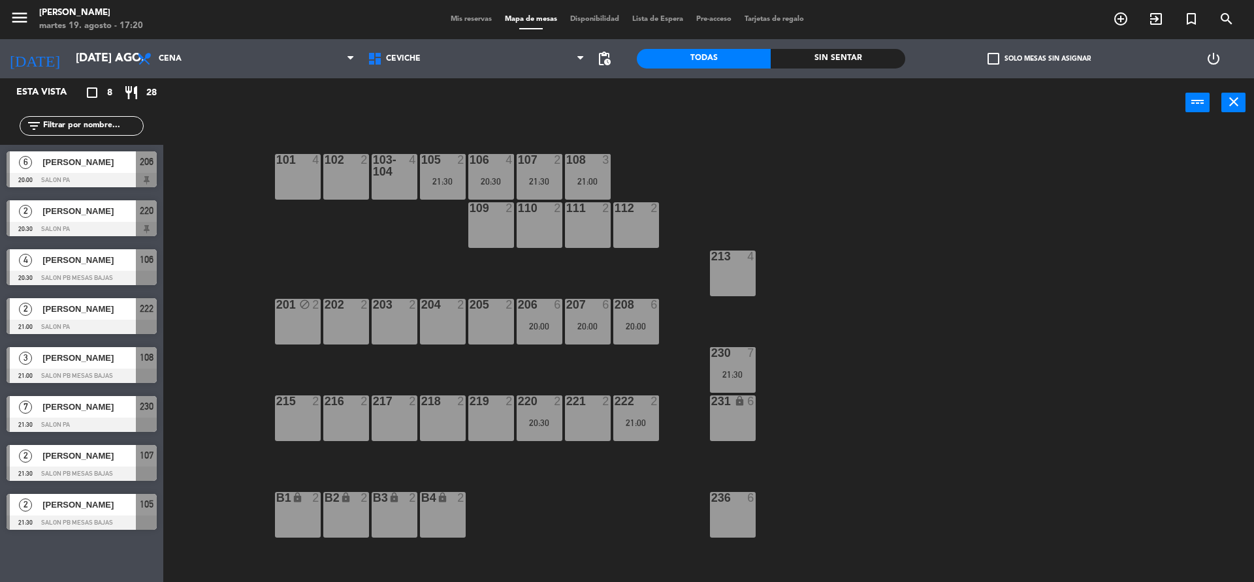
click at [118, 73] on div "[DATE] [DATE] ago. arrow_drop_down" at bounding box center [65, 58] width 131 height 39
click at [103, 44] on div "[DATE] [DATE] ago. arrow_drop_down" at bounding box center [65, 58] width 131 height 29
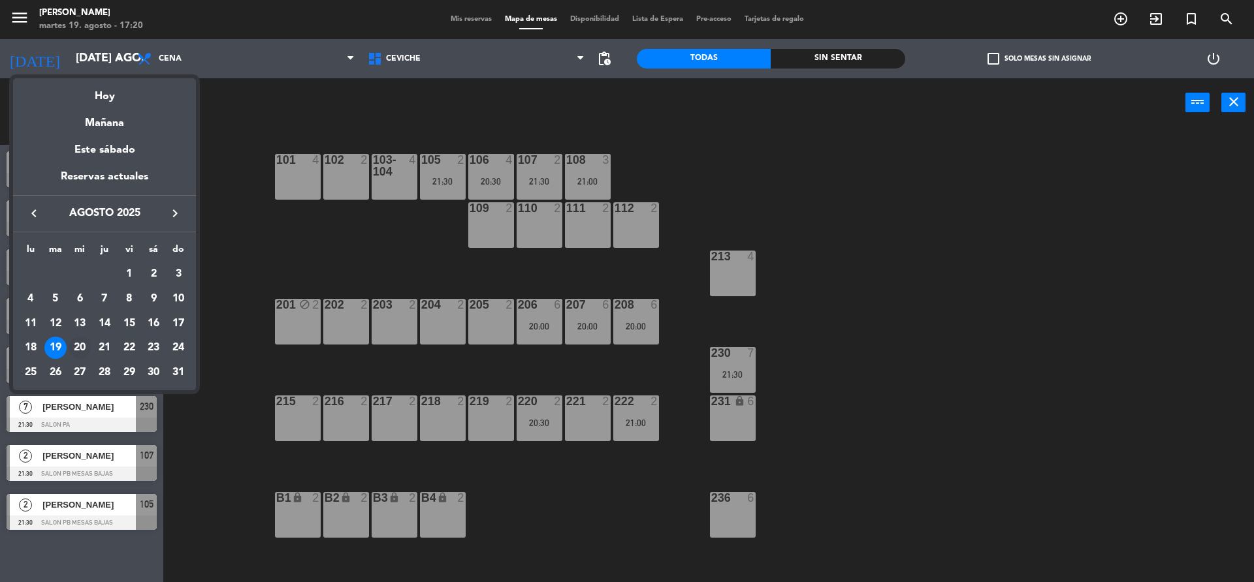
click at [82, 339] on div "20" at bounding box center [80, 348] width 22 height 22
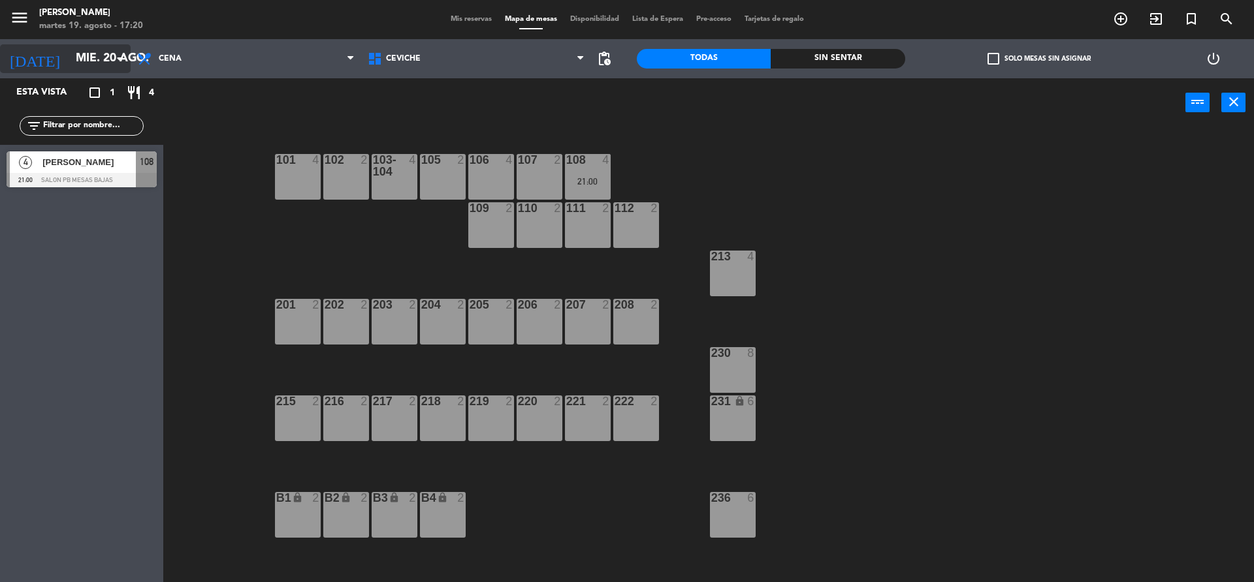
click at [86, 55] on input "mié. 20 ago." at bounding box center [144, 59] width 151 height 26
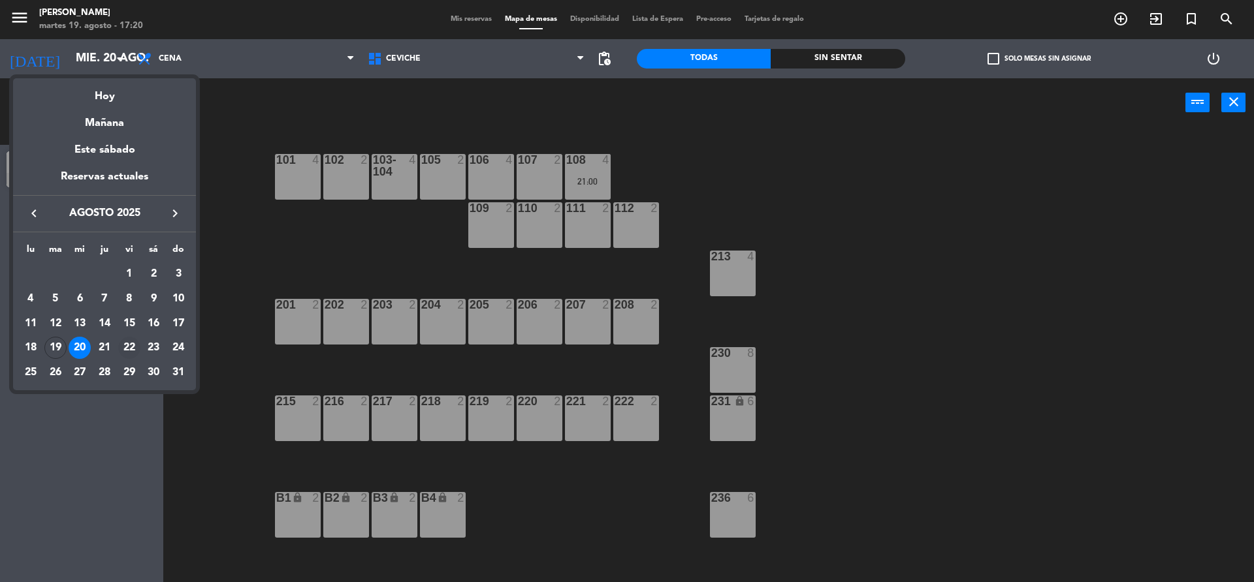
click at [129, 347] on div "22" at bounding box center [129, 348] width 22 height 22
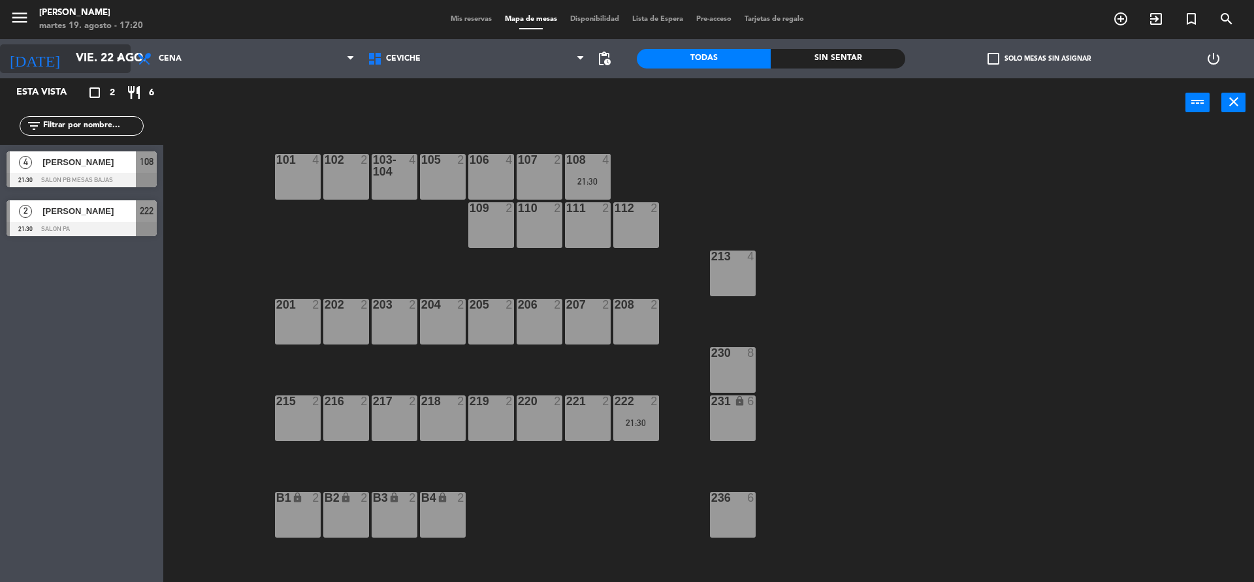
click at [118, 63] on icon "arrow_drop_down" at bounding box center [120, 59] width 16 height 16
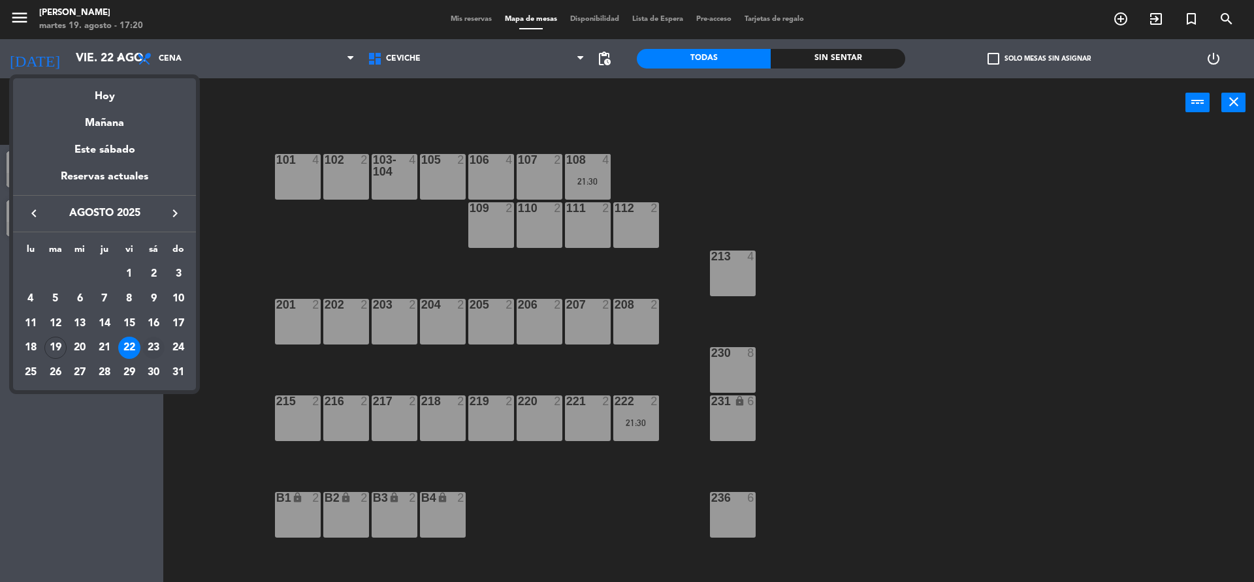
click at [152, 356] on div "23" at bounding box center [153, 348] width 22 height 22
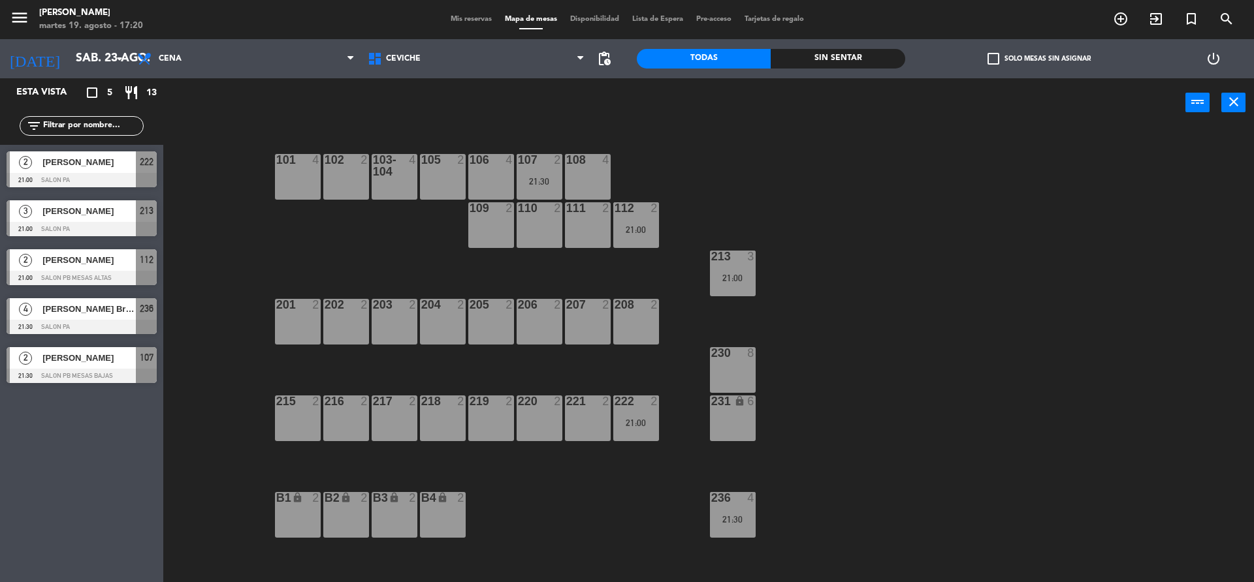
click at [605, 69] on span "pending_actions" at bounding box center [604, 59] width 26 height 26
click at [605, 64] on span "pending_actions" at bounding box center [604, 59] width 16 height 16
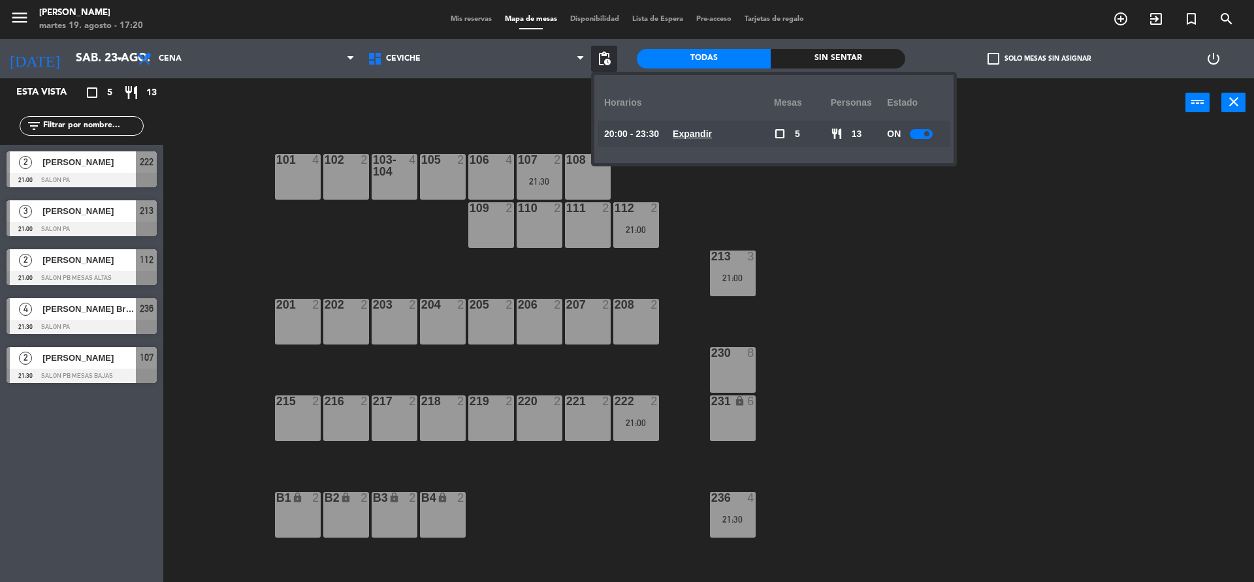
click at [697, 132] on u "Expandir" at bounding box center [691, 134] width 39 height 10
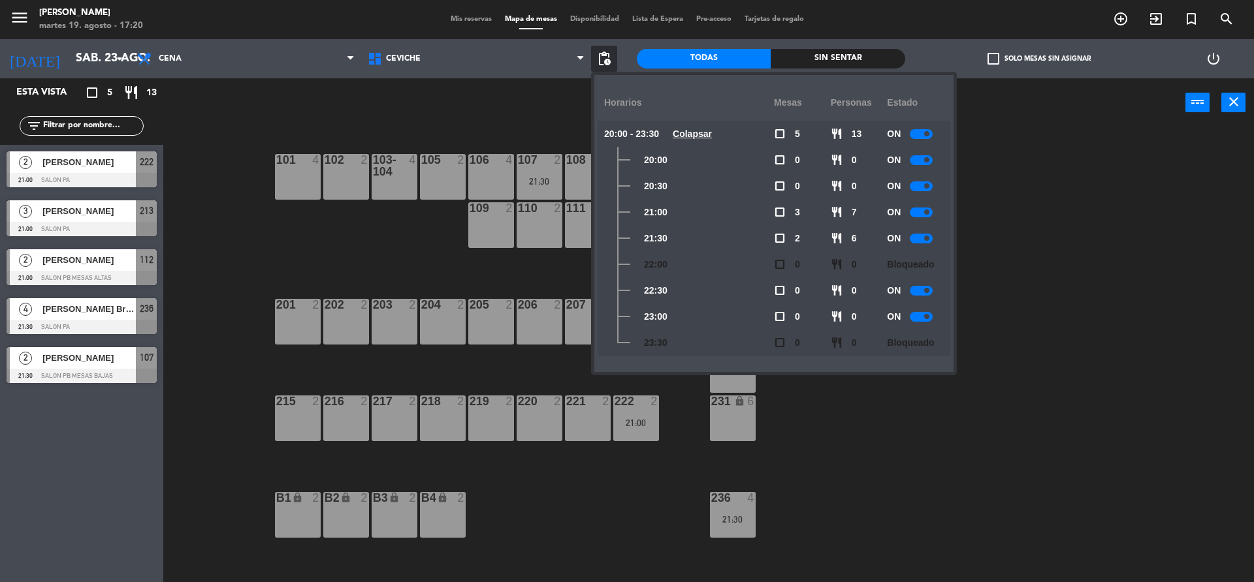
click at [980, 247] on div "101 4 102 2 103-104 4 105 2 106 4 107 2 21:30 108 4 109 2 110 2 111 2 112 2 21:…" at bounding box center [715, 358] width 1078 height 455
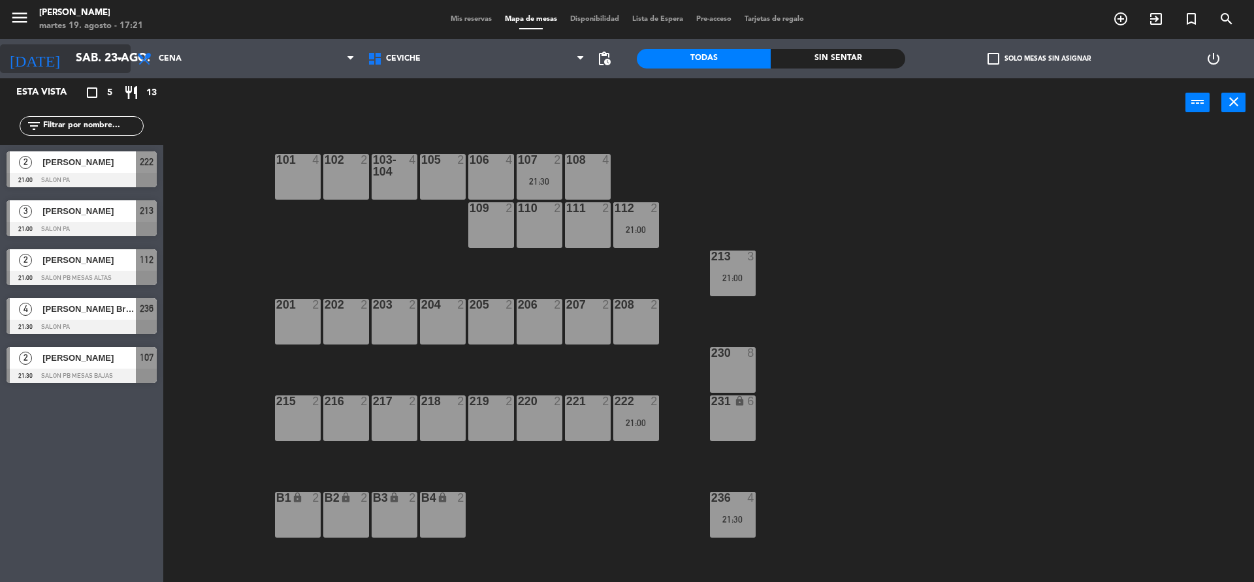
click at [107, 48] on input "sáb. 23 ago." at bounding box center [144, 59] width 151 height 26
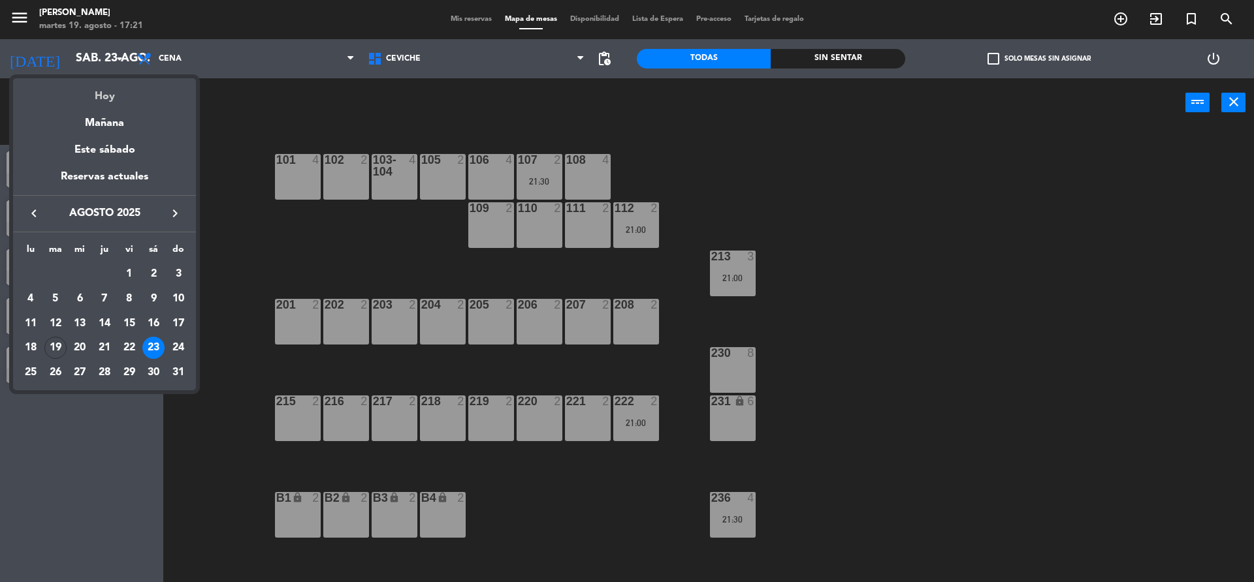
click at [141, 93] on div "Hoy" at bounding box center [104, 91] width 183 height 27
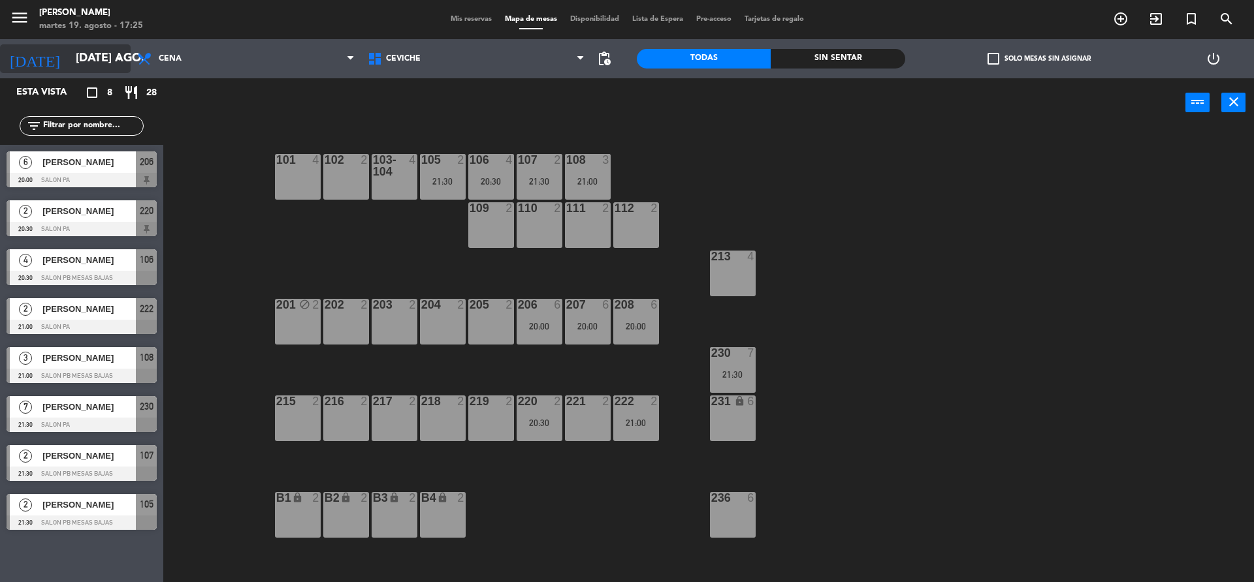
click at [108, 54] on input "[DATE] ago." at bounding box center [144, 59] width 151 height 26
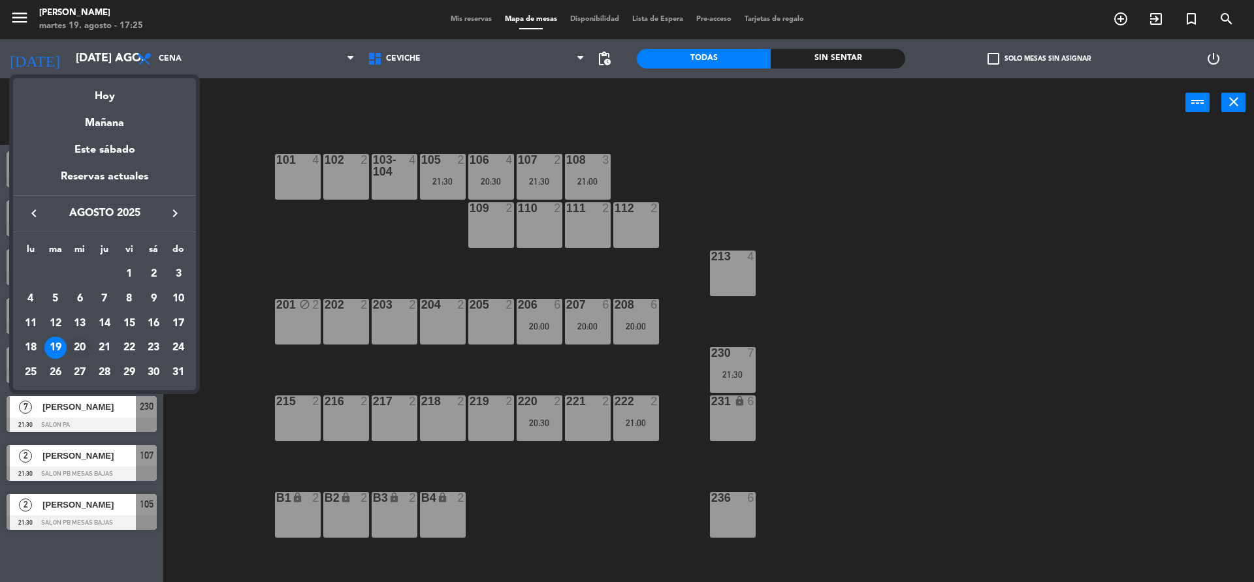
click at [82, 345] on div "20" at bounding box center [80, 348] width 22 height 22
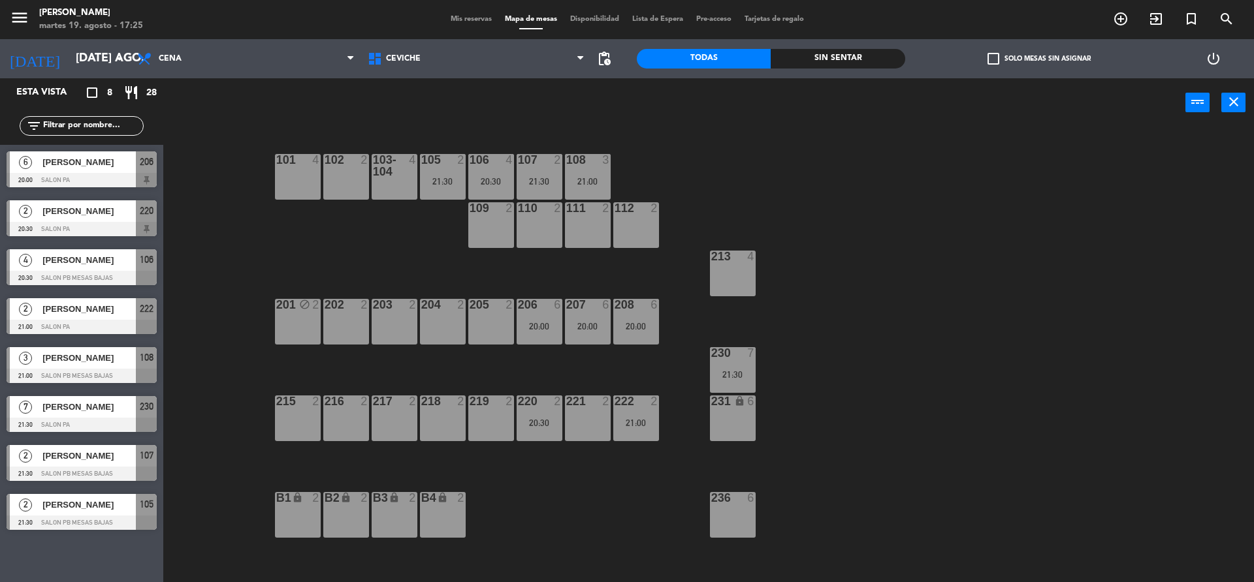
type input "mié. 20 ago."
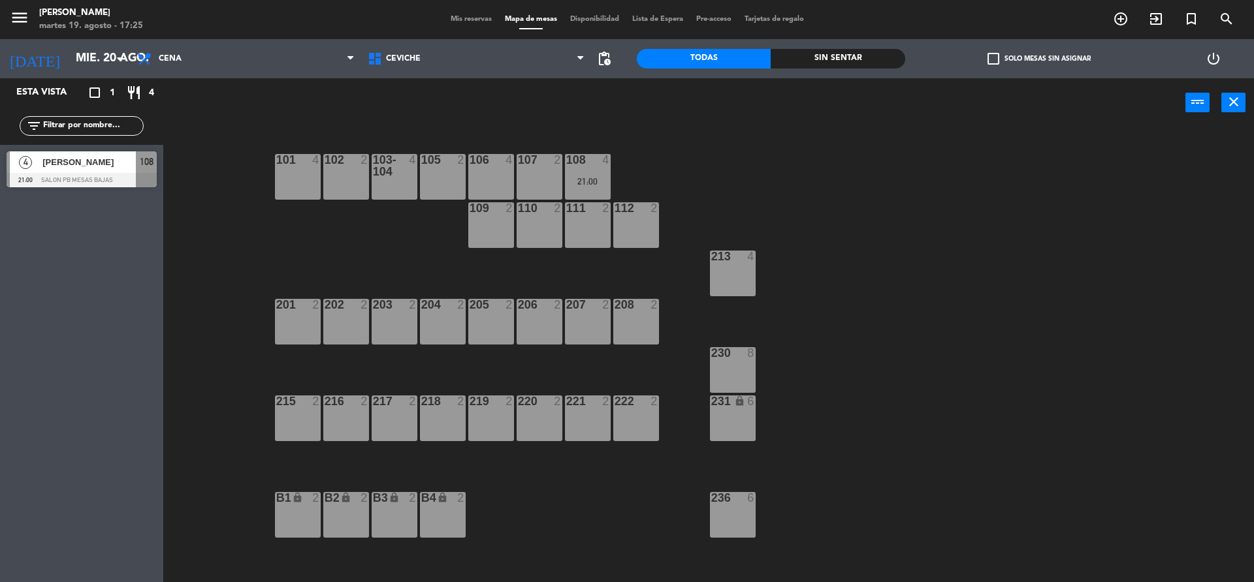
click at [385, 242] on div "101 4 102 2 103-104 4 105 2 106 4 107 2 108 4 21:00 109 2 110 2 111 2 112 2 213…" at bounding box center [715, 358] width 1078 height 455
click at [355, 193] on div "102 2" at bounding box center [346, 177] width 46 height 46
click at [613, 104] on button "[GEOGRAPHIC_DATA]" at bounding box center [633, 102] width 78 height 26
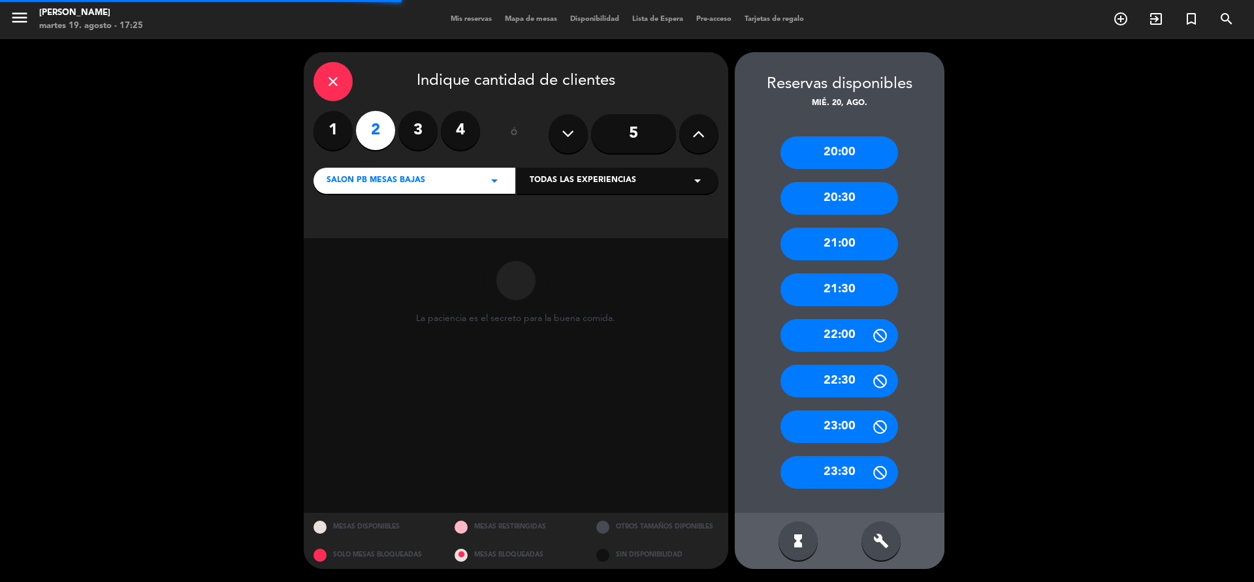
click at [873, 522] on div "hourglass_full build" at bounding box center [839, 541] width 210 height 56
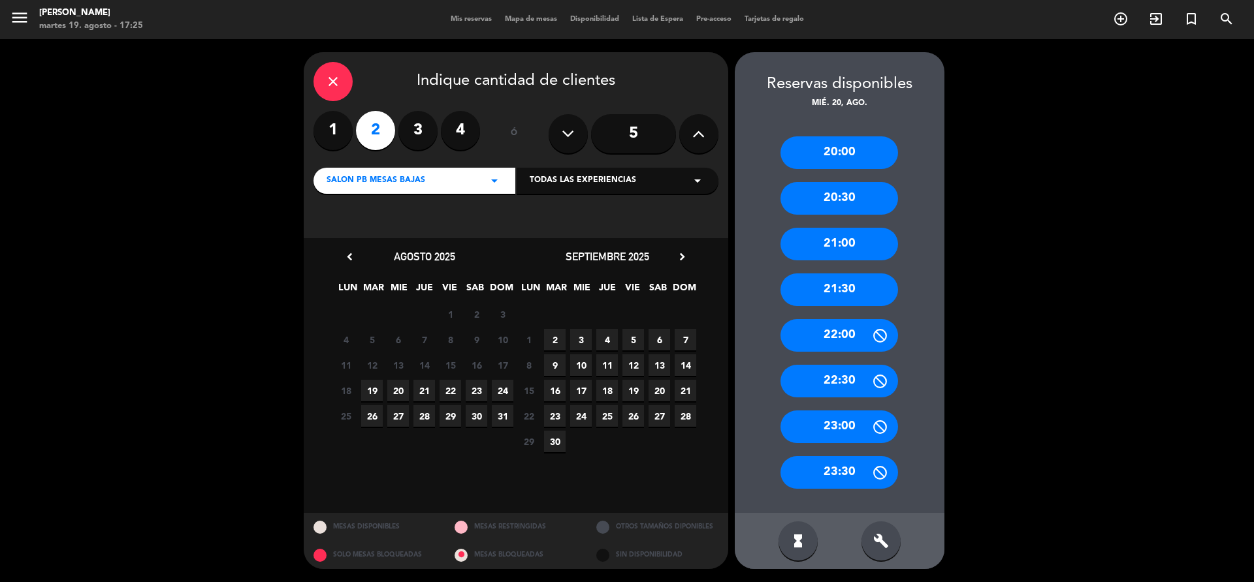
click at [890, 546] on div "build" at bounding box center [880, 541] width 39 height 39
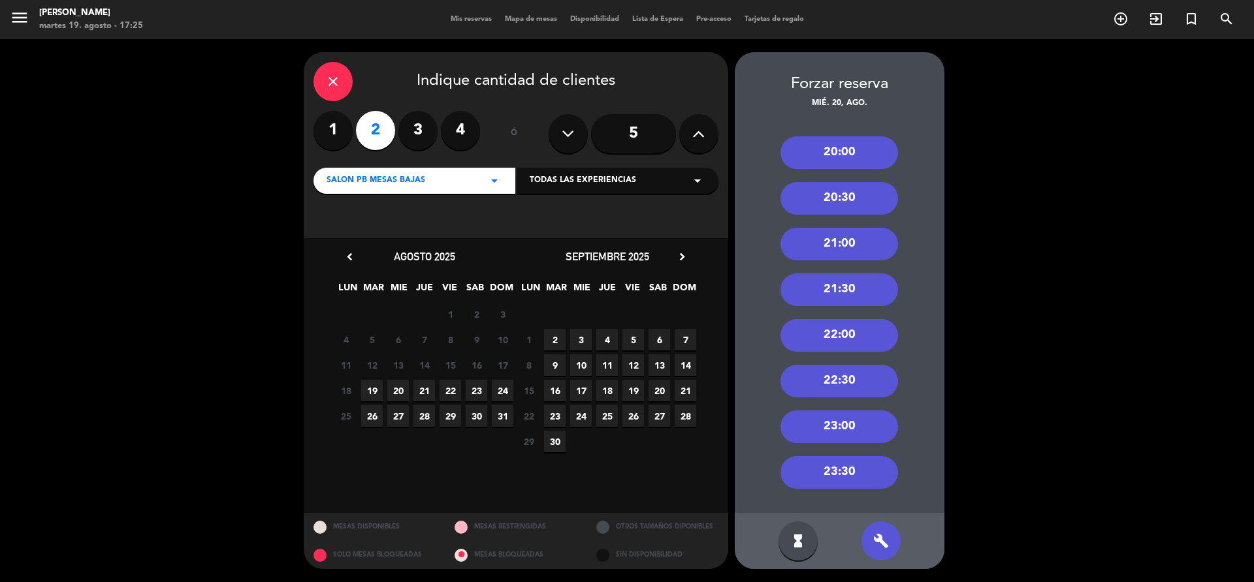
click at [800, 204] on div "20:30" at bounding box center [839, 198] width 118 height 33
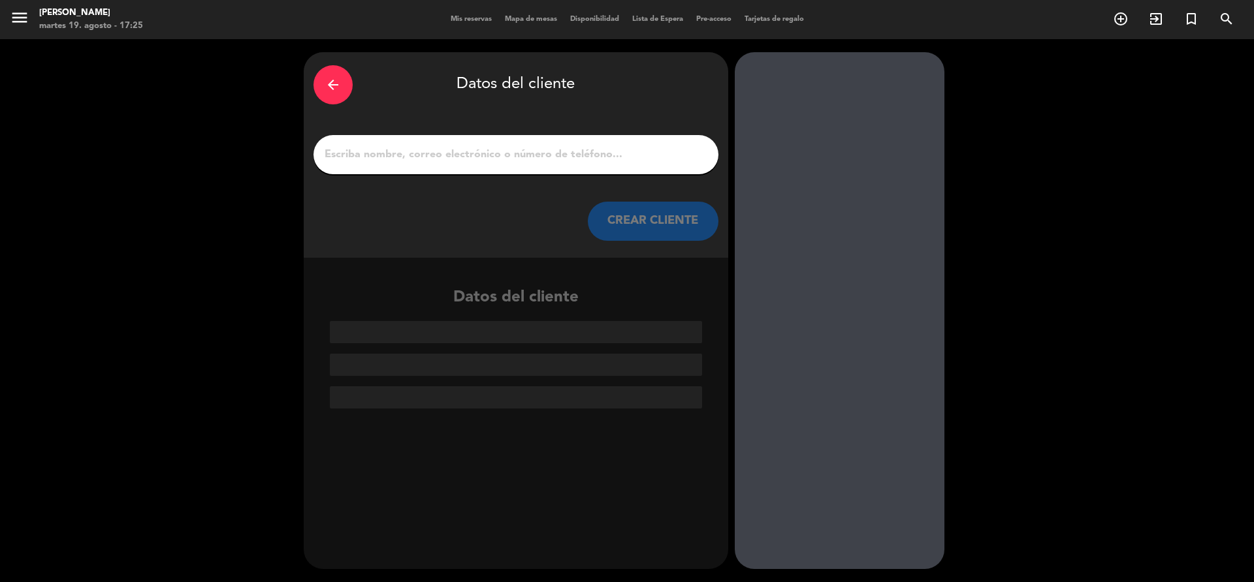
click at [487, 149] on input "1" at bounding box center [515, 155] width 385 height 18
paste input "[PHONE_NUMBER]"
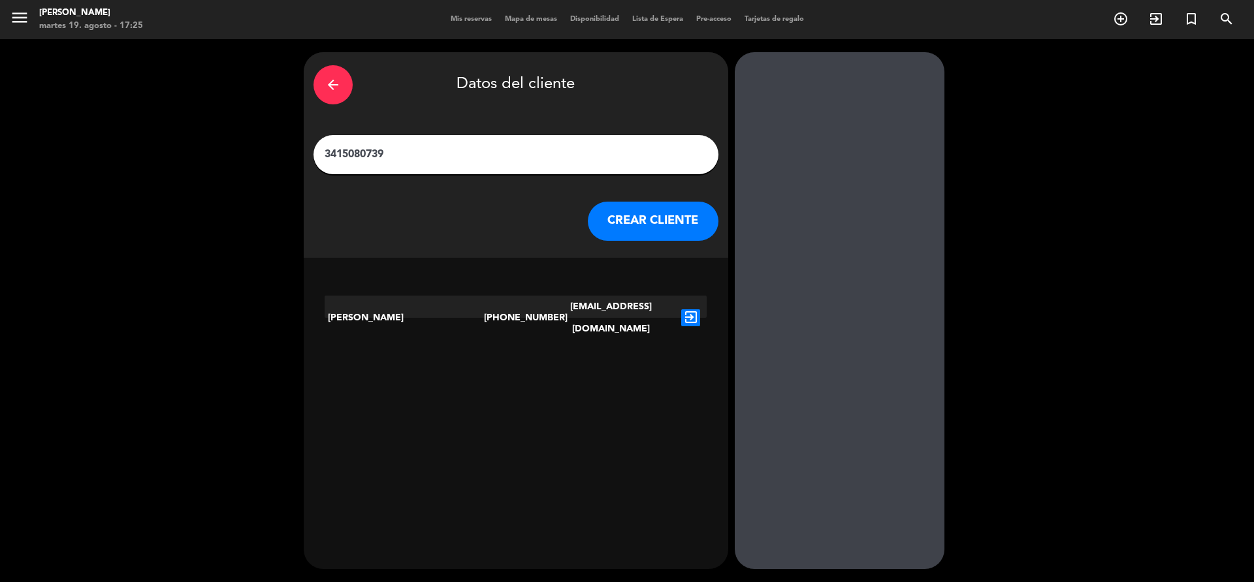
type input "3415080739"
click at [681, 310] on icon "exit_to_app" at bounding box center [690, 317] width 19 height 17
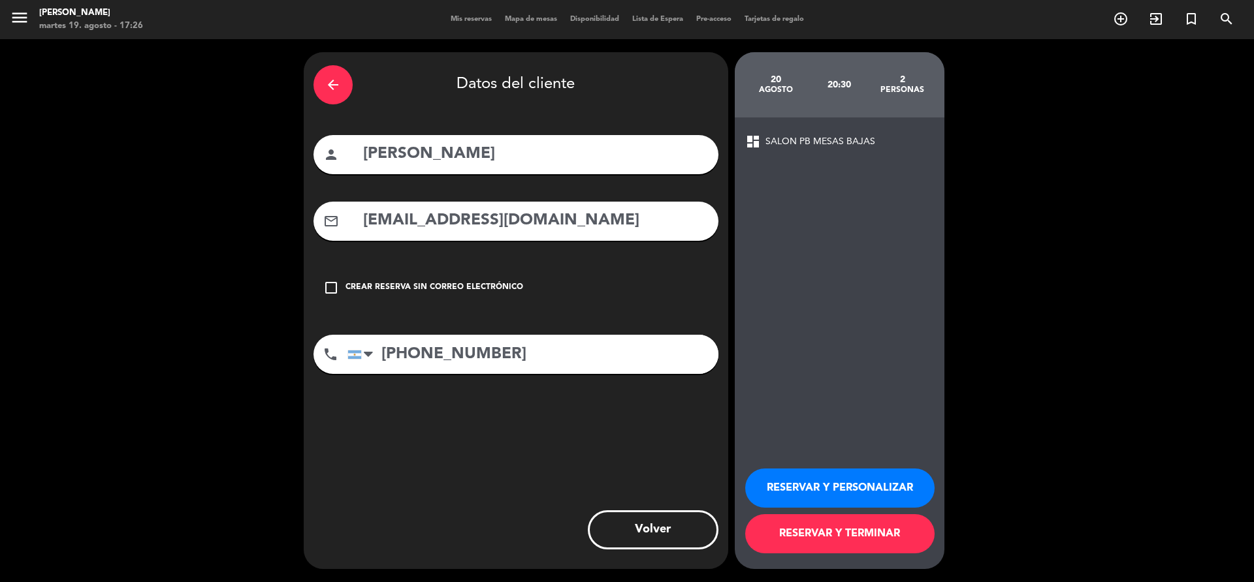
click at [800, 527] on button "RESERVAR Y TERMINAR" at bounding box center [839, 533] width 189 height 39
